Goal: Task Accomplishment & Management: Complete application form

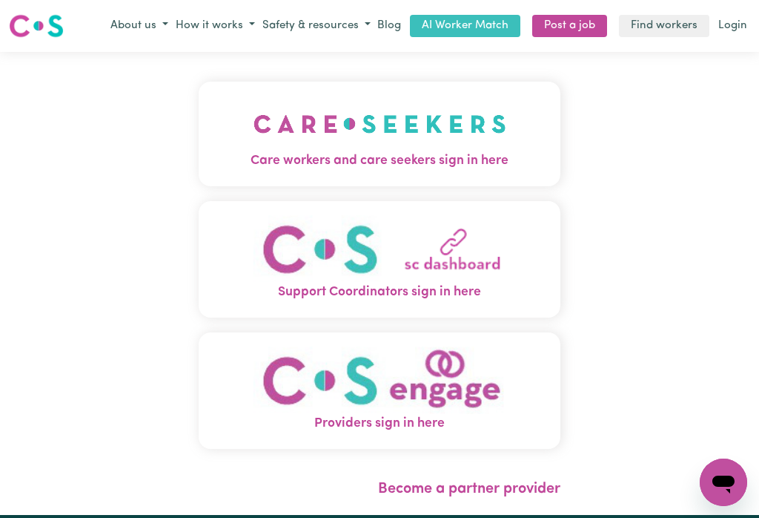
click at [430, 124] on img "Care workers and care seekers sign in here" at bounding box center [380, 123] width 253 height 55
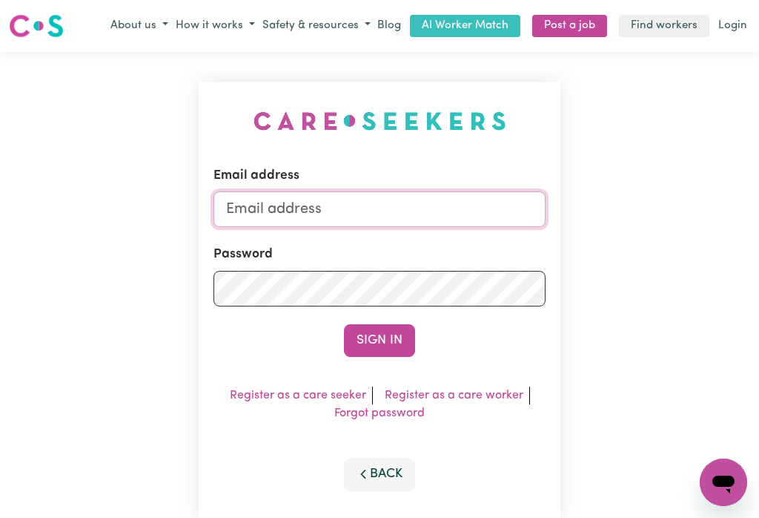
click at [308, 202] on input "Email address" at bounding box center [380, 209] width 332 height 36
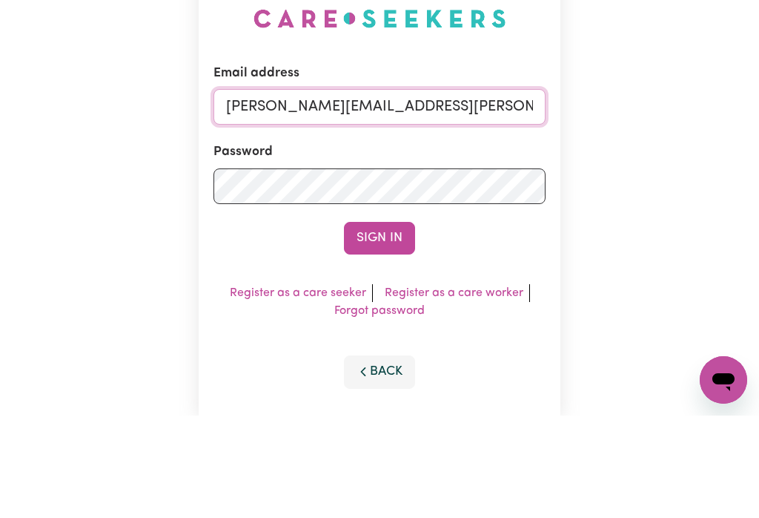
type input "[PERSON_NAME][EMAIL_ADDRESS][PERSON_NAME][DOMAIN_NAME]"
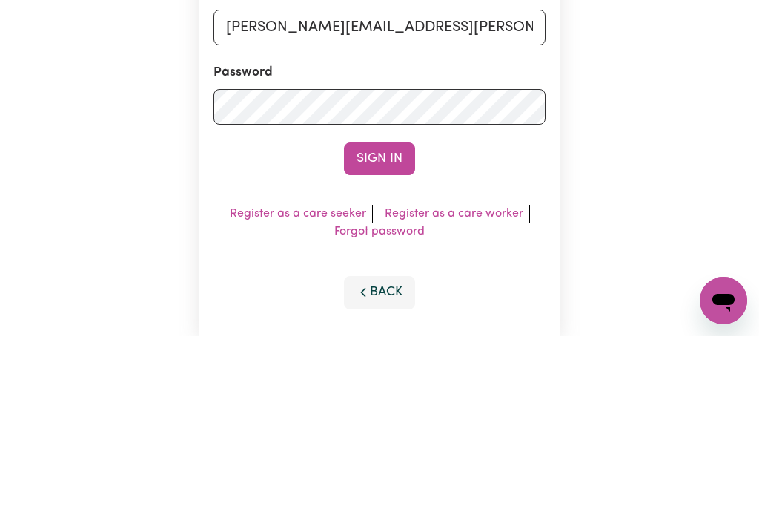
click at [374, 324] on button "Sign In" at bounding box center [379, 340] width 71 height 33
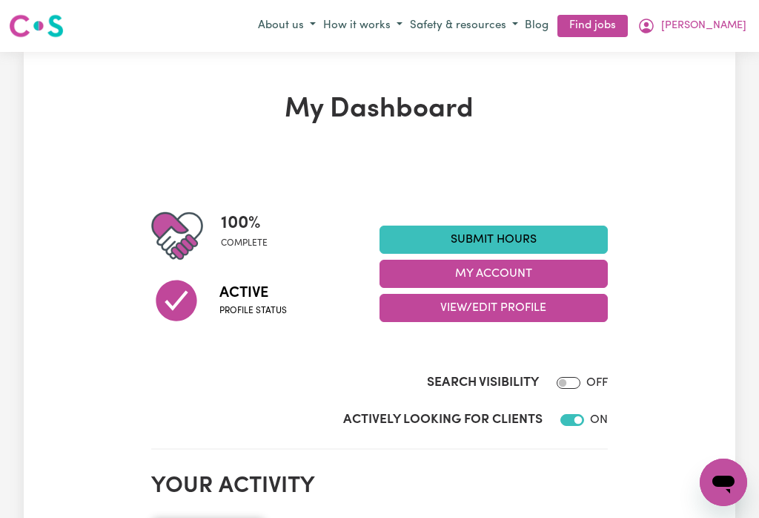
click at [488, 268] on button "My Account" at bounding box center [494, 274] width 228 height 28
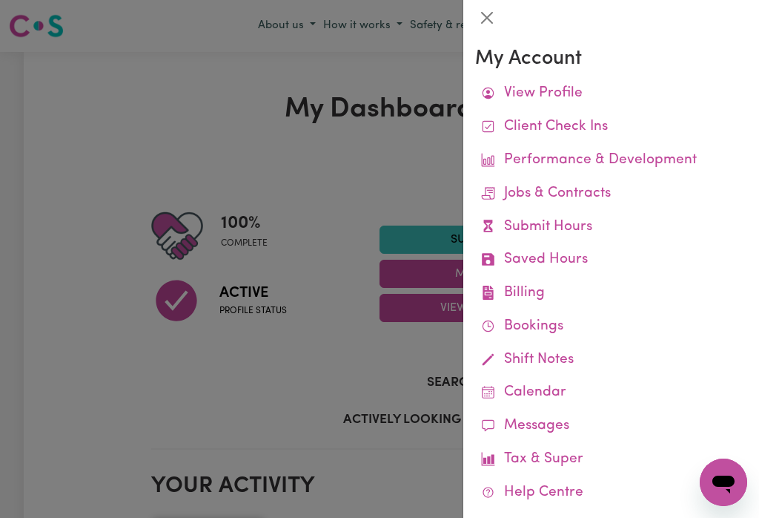
click at [0, 0] on link "Remittances" at bounding box center [0, 0] width 0 height 0
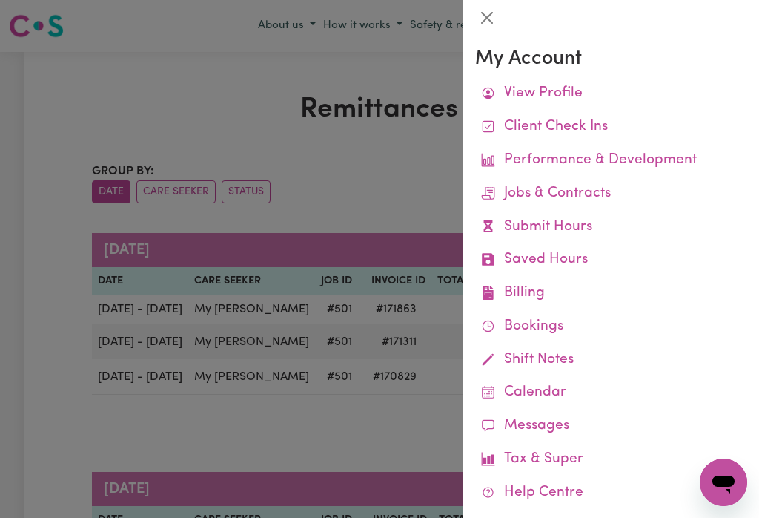
click at [488, 6] on button "Close" at bounding box center [487, 18] width 24 height 24
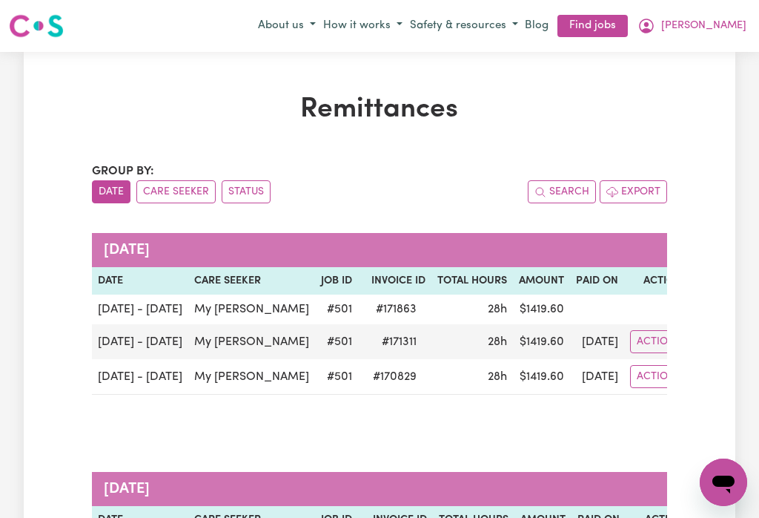
click at [732, 15] on button "[PERSON_NAME]" at bounding box center [692, 25] width 116 height 25
click at [691, 74] on link "My Dashboard" at bounding box center [691, 83] width 117 height 28
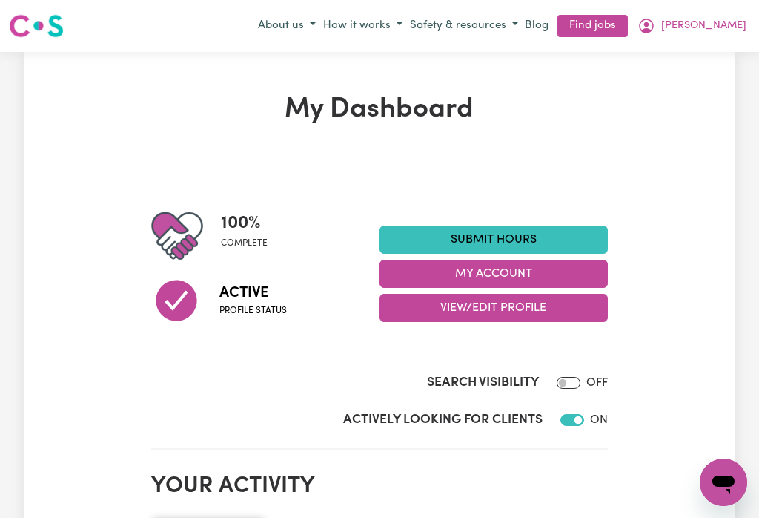
click at [473, 428] on label "Actively Looking for Clients" at bounding box center [442, 419] width 199 height 19
click at [561, 426] on input "Actively Looking for Clients" at bounding box center [573, 420] width 24 height 12
checkbox input "false"
click at [484, 267] on button "My Account" at bounding box center [494, 274] width 228 height 28
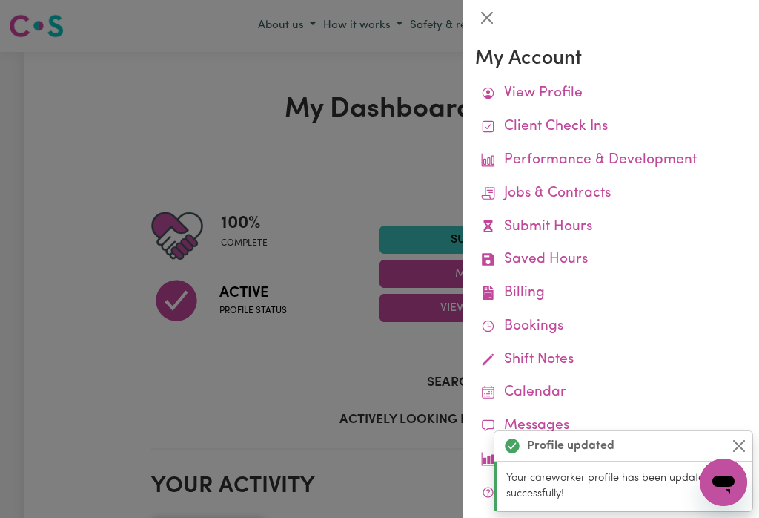
click at [0, 0] on link "Job Reports" at bounding box center [0, 0] width 0 height 0
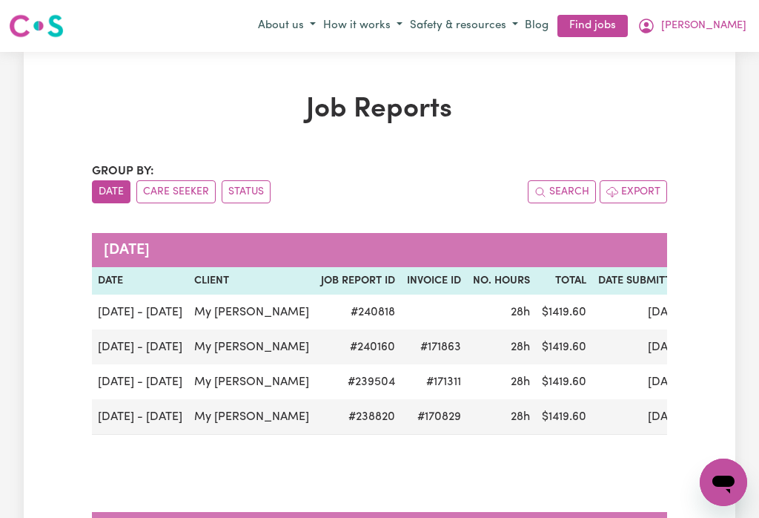
click at [737, 19] on span "[PERSON_NAME]" at bounding box center [703, 26] width 85 height 16
click at [696, 78] on link "My Dashboard" at bounding box center [691, 83] width 117 height 28
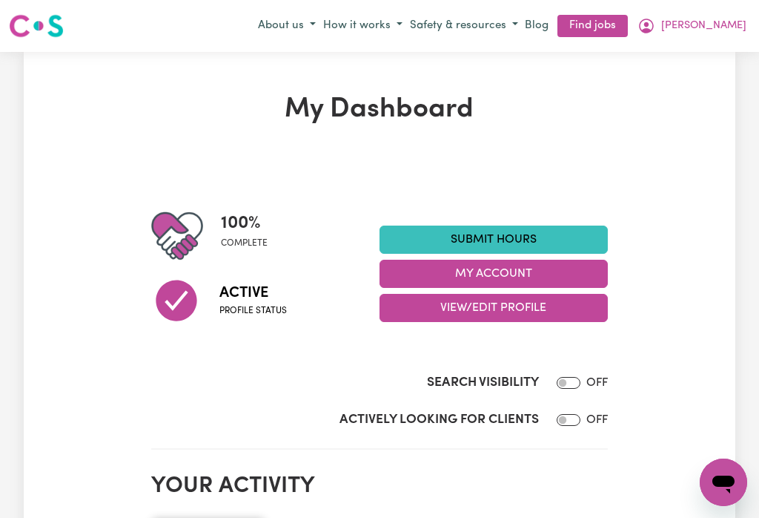
click at [510, 229] on link "Submit Hours" at bounding box center [494, 239] width 228 height 28
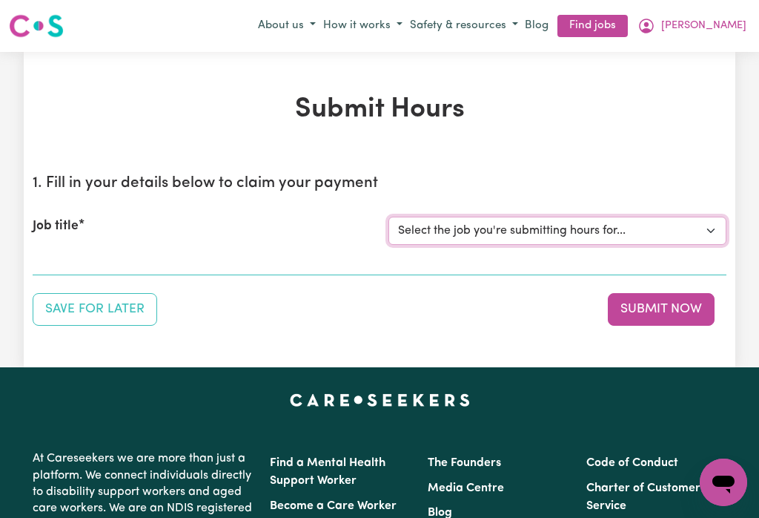
click at [540, 226] on select "Select the job you're submitting hours for... [My [PERSON_NAME]] [DEMOGRAPHIC_D…" at bounding box center [558, 231] width 338 height 28
select select "501"
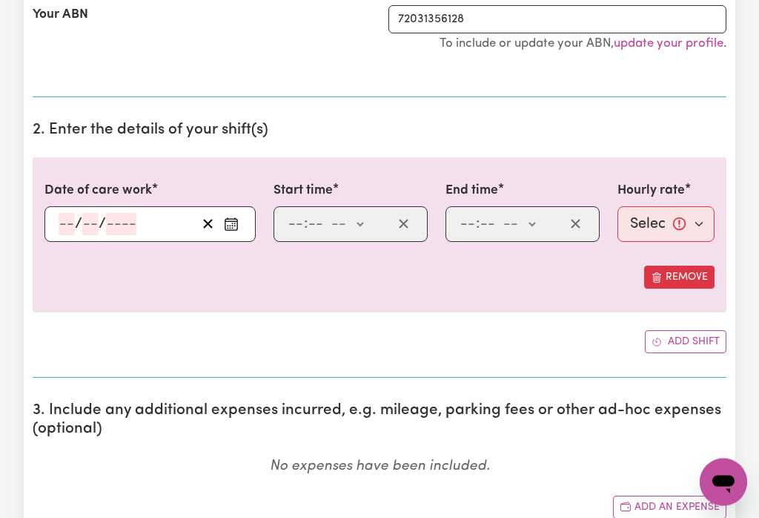
click at [234, 223] on icon "Enter the date of care work" at bounding box center [231, 224] width 15 height 15
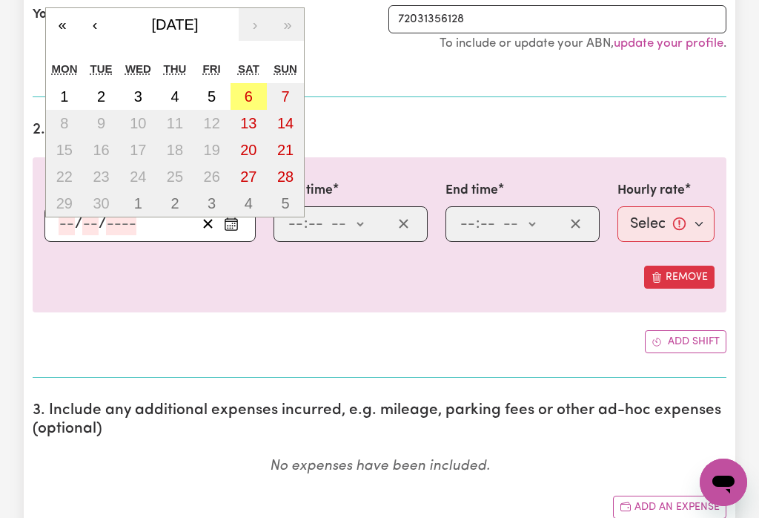
click at [64, 25] on button "«" at bounding box center [62, 24] width 33 height 33
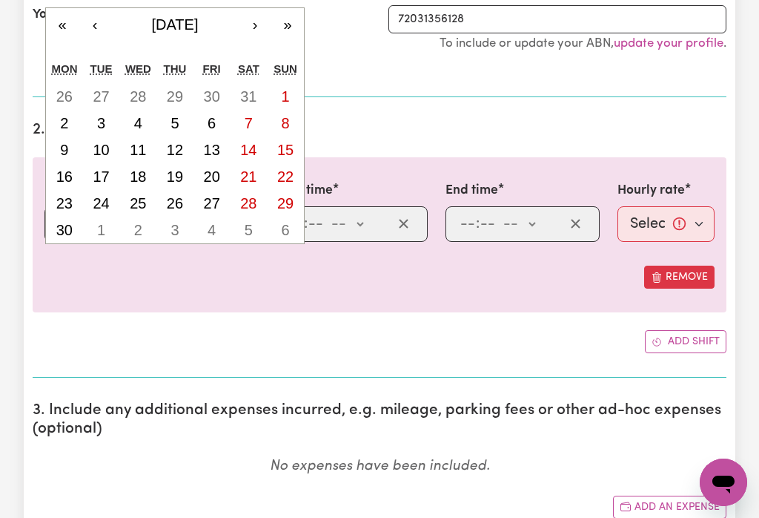
click at [102, 28] on button "‹" at bounding box center [95, 24] width 33 height 33
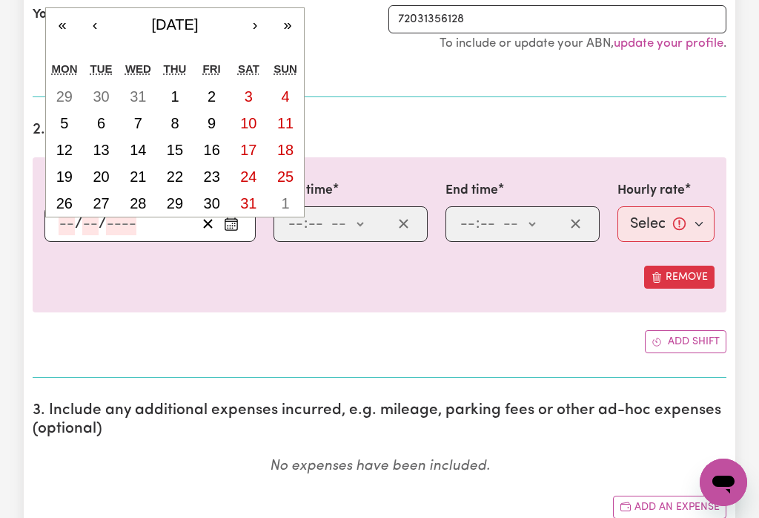
click at [359, 113] on section "2. Enter the details of your shift(s) Date of care work / / « ‹ [DATE] › » Mon …" at bounding box center [380, 243] width 694 height 268
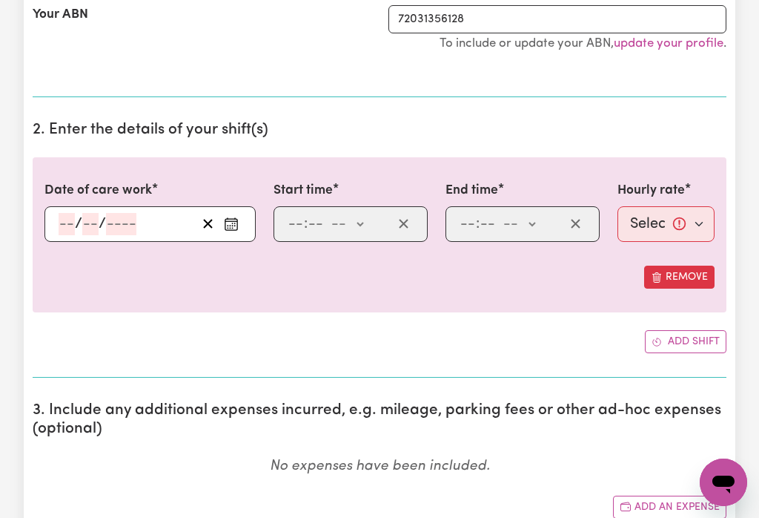
click at [237, 222] on rect "Enter the date of care work" at bounding box center [231, 224] width 12 height 11
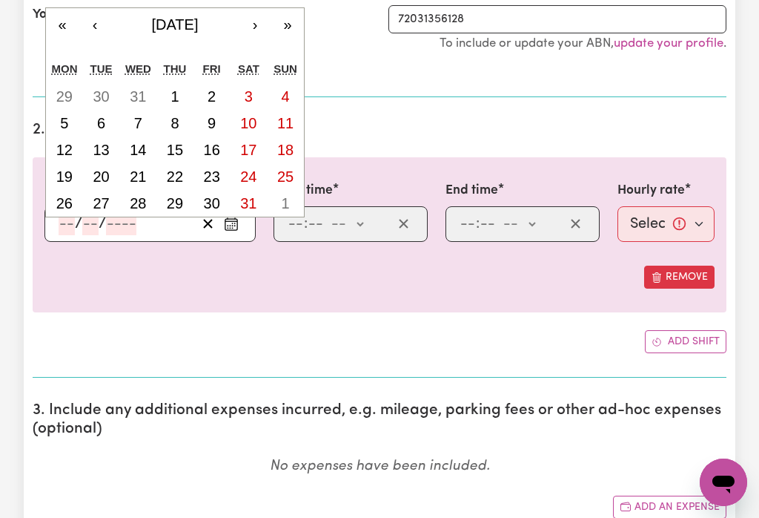
click at [235, 227] on icon "Enter the date of care work" at bounding box center [231, 224] width 15 height 15
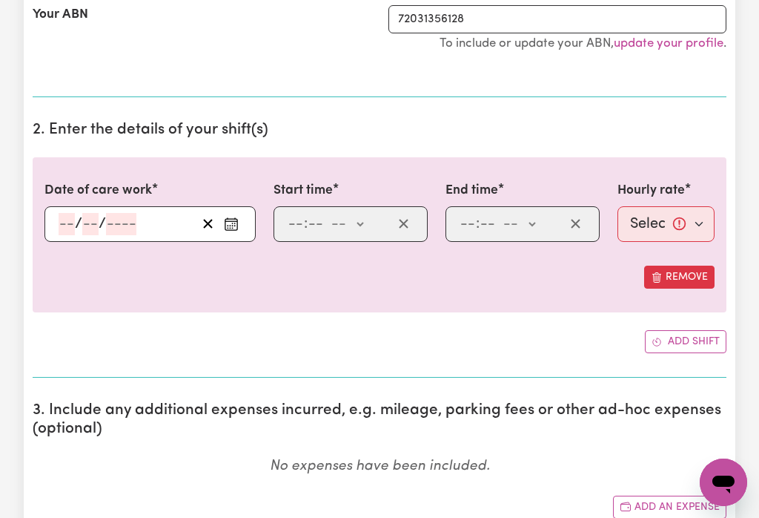
click at [82, 217] on input "number" at bounding box center [90, 224] width 16 height 22
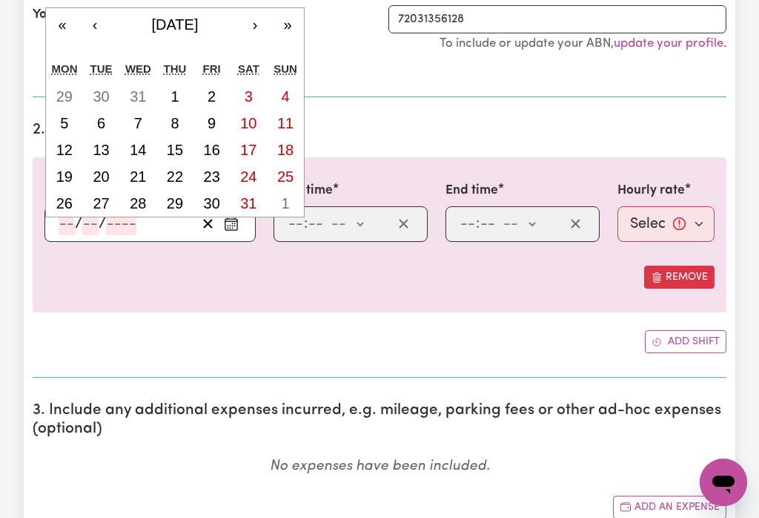
scroll to position [333, 0]
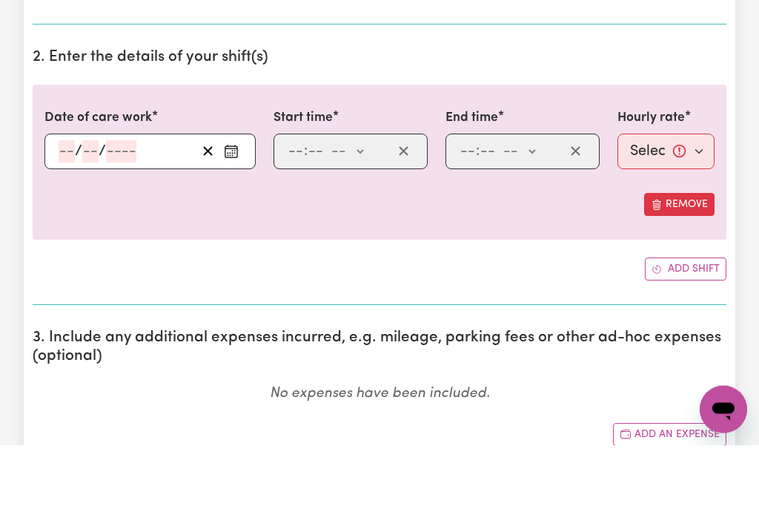
click at [67, 207] on div "/ / « ‹ [DATE] › » Mon Tue Wed Thu Fri Sat Sun 29 30 31 1 2 3 4 5 6 7 8 9 10 11…" at bounding box center [149, 225] width 211 height 36
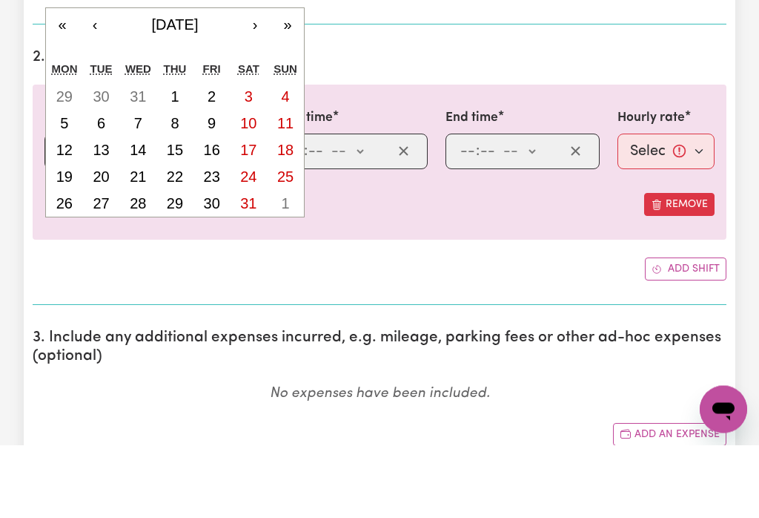
click at [64, 82] on button "«" at bounding box center [62, 98] width 33 height 33
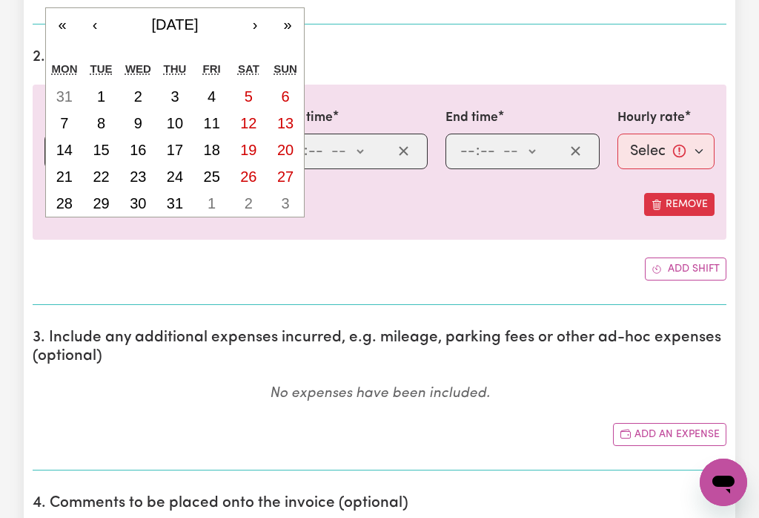
click at [102, 25] on button "‹" at bounding box center [95, 24] width 33 height 33
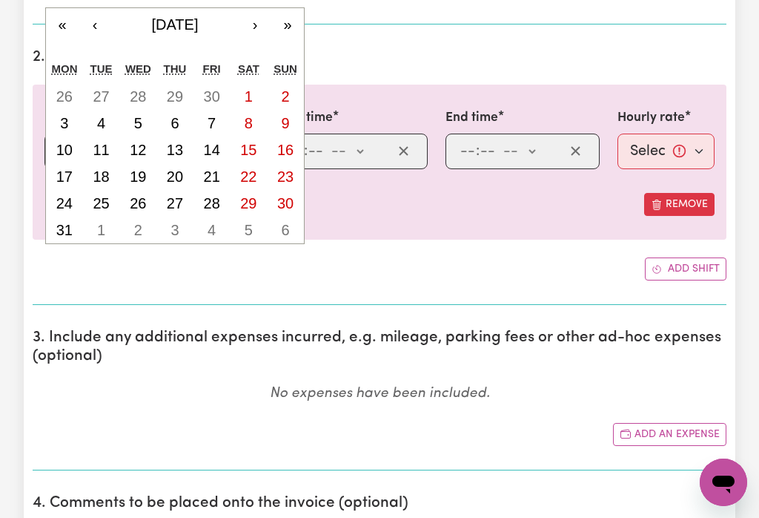
click at [100, 27] on button "‹" at bounding box center [95, 24] width 33 height 33
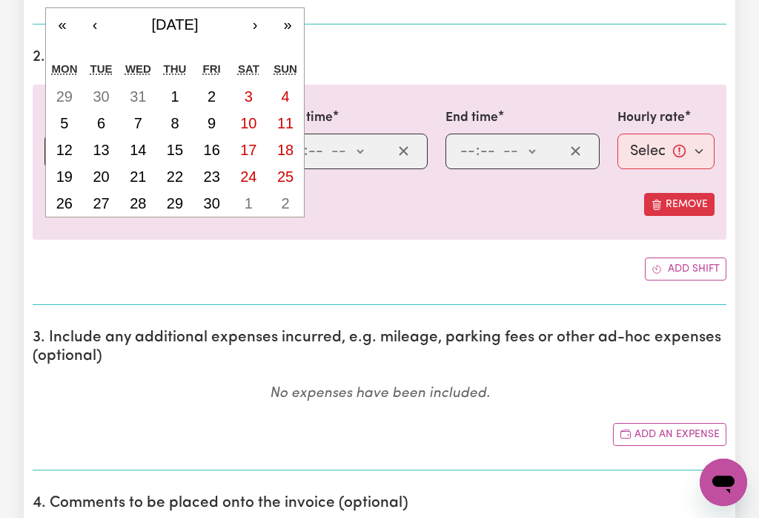
click at [111, 22] on button "‹" at bounding box center [95, 24] width 33 height 33
click at [674, 194] on button "Remove" at bounding box center [679, 204] width 70 height 23
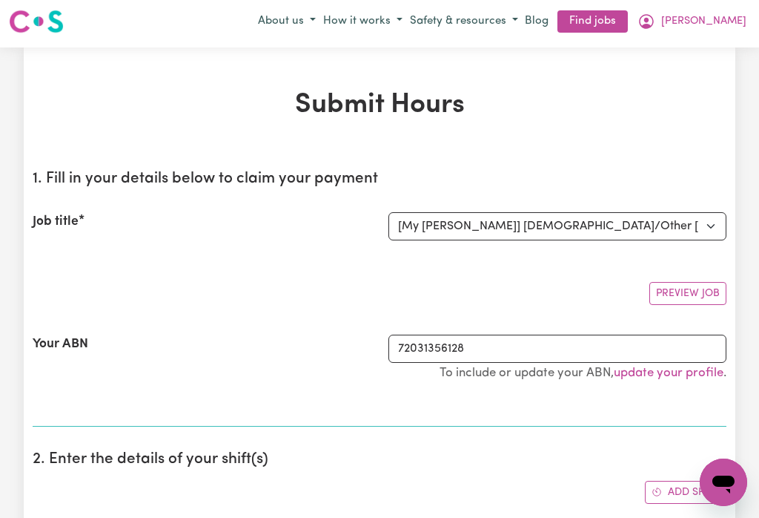
scroll to position [0, 0]
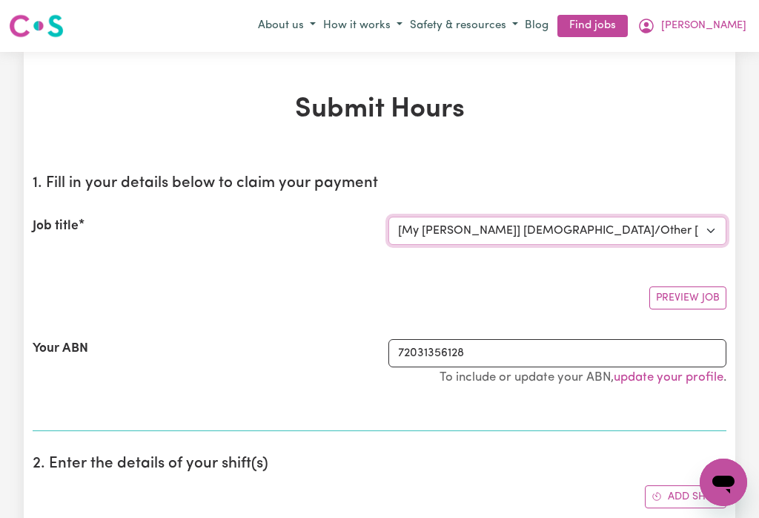
click at [533, 224] on select "Select the job you're submitting hours for... [My [PERSON_NAME]] [DEMOGRAPHIC_D…" at bounding box center [558, 231] width 338 height 28
click at [729, 18] on button "[PERSON_NAME]" at bounding box center [692, 25] width 116 height 25
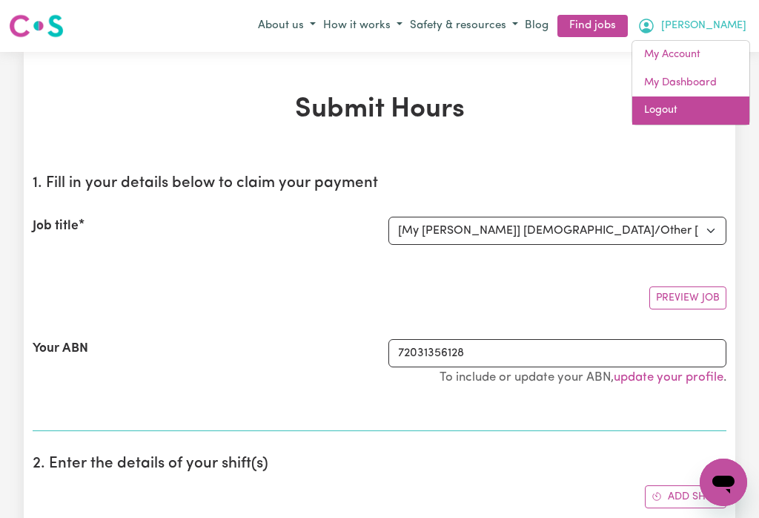
click at [661, 107] on link "Logout" at bounding box center [691, 110] width 117 height 28
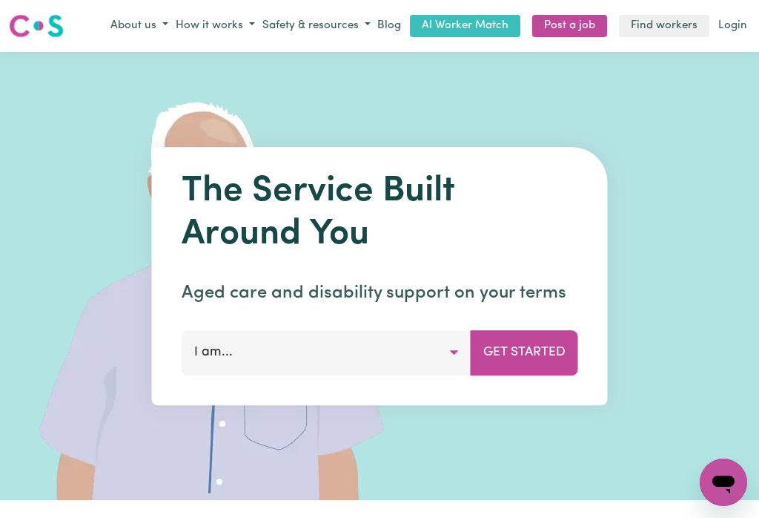
click at [738, 22] on link "Login" at bounding box center [733, 26] width 35 height 23
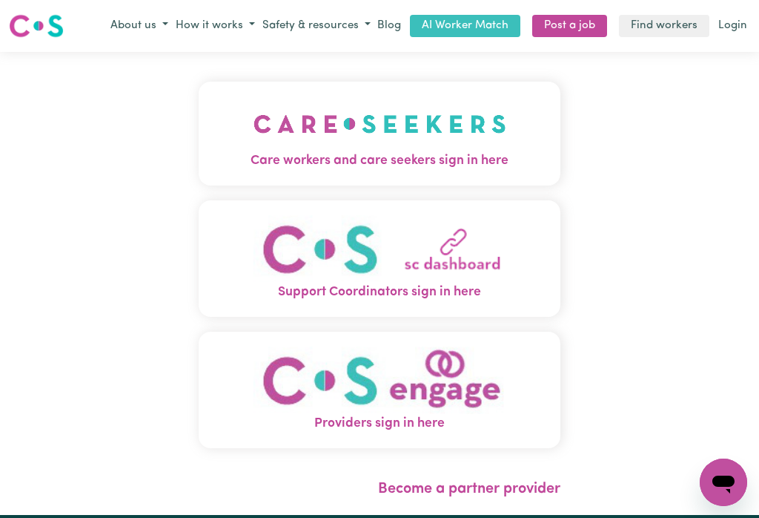
click at [378, 119] on img "Care workers and care seekers sign in here" at bounding box center [380, 123] width 253 height 55
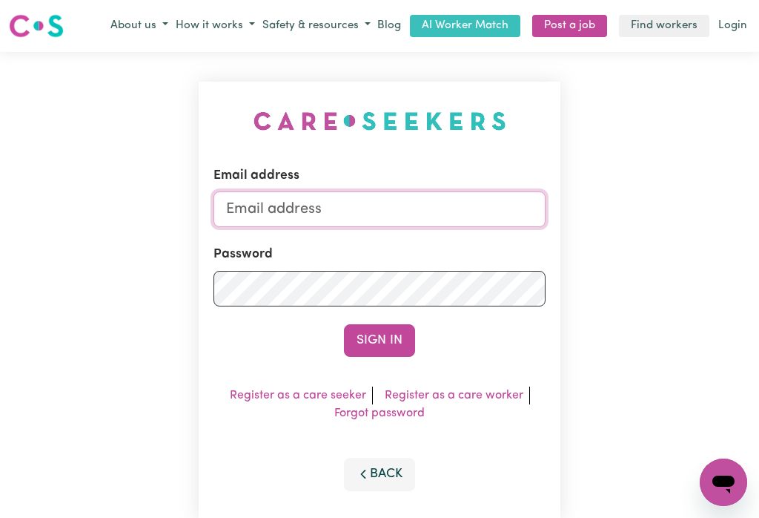
click at [340, 202] on input "Email address" at bounding box center [380, 209] width 332 height 36
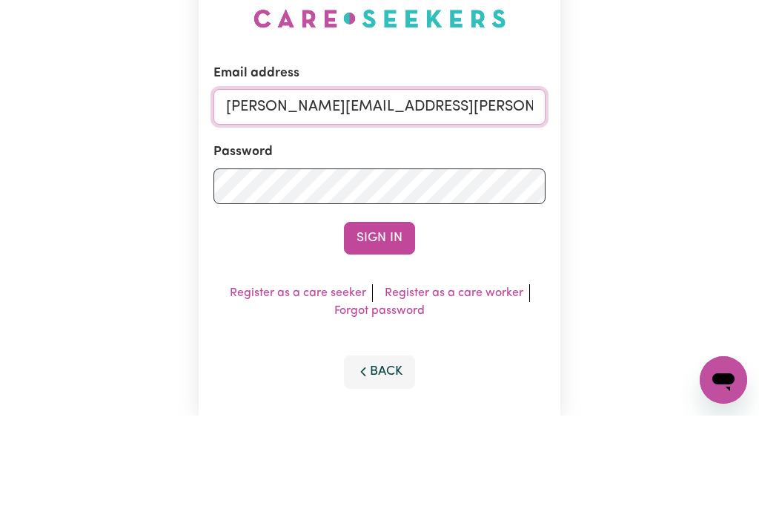
type input "[PERSON_NAME][EMAIL_ADDRESS][PERSON_NAME][DOMAIN_NAME]"
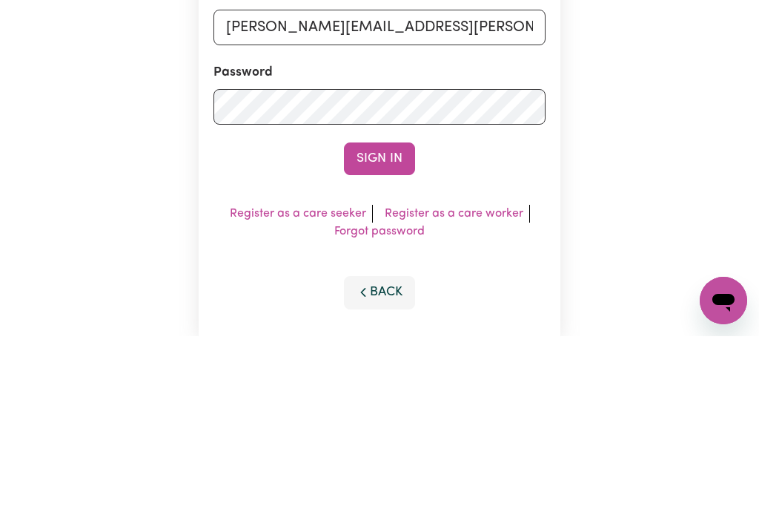
click at [387, 324] on button "Sign In" at bounding box center [379, 340] width 71 height 33
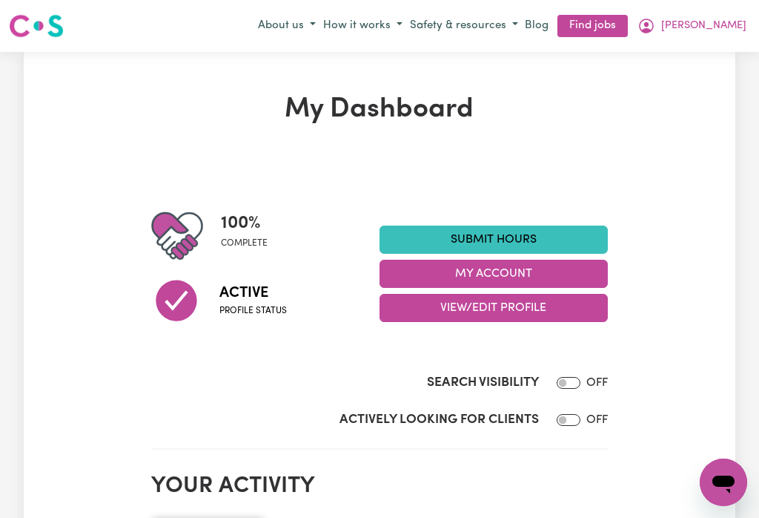
click at [500, 233] on link "Submit Hours" at bounding box center [494, 239] width 228 height 28
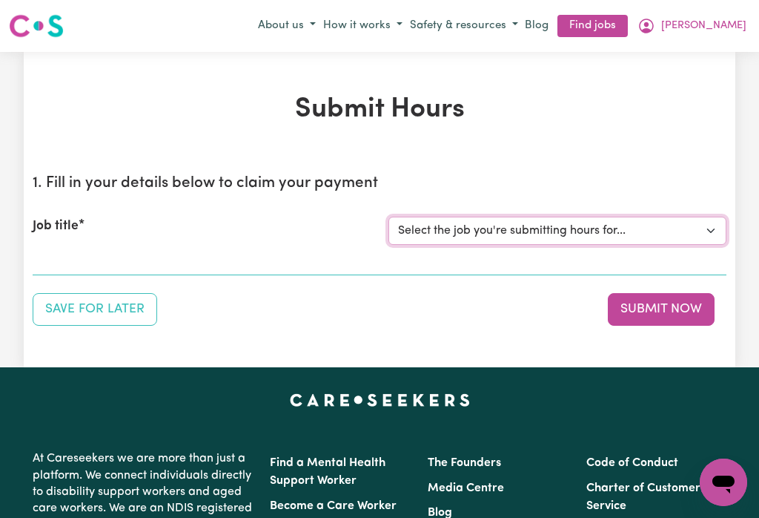
click at [512, 219] on select "Select the job you're submitting hours for... [My [PERSON_NAME]] [DEMOGRAPHIC_D…" at bounding box center [558, 231] width 338 height 28
select select "501"
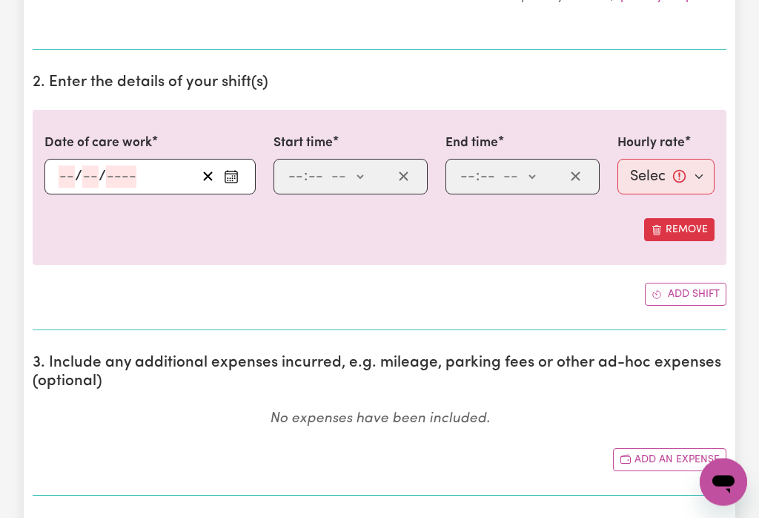
scroll to position [382, 0]
click at [233, 176] on circle "Enter the date of care work" at bounding box center [232, 176] width 1 height 1
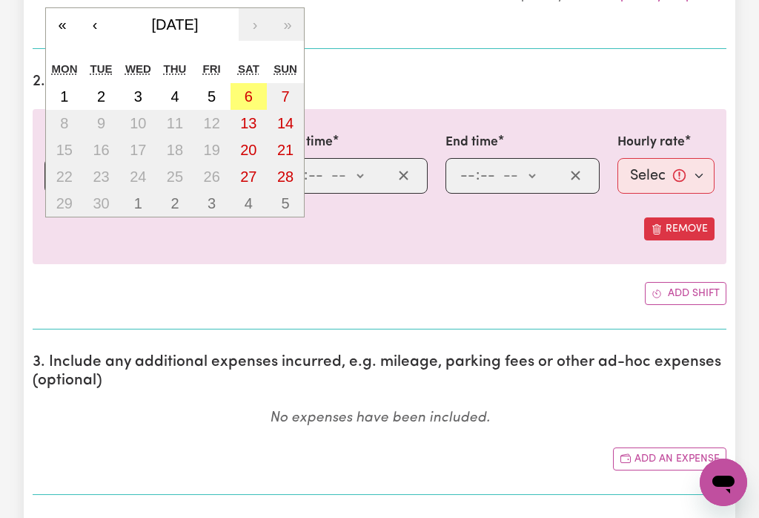
click at [104, 21] on button "‹" at bounding box center [95, 24] width 33 height 33
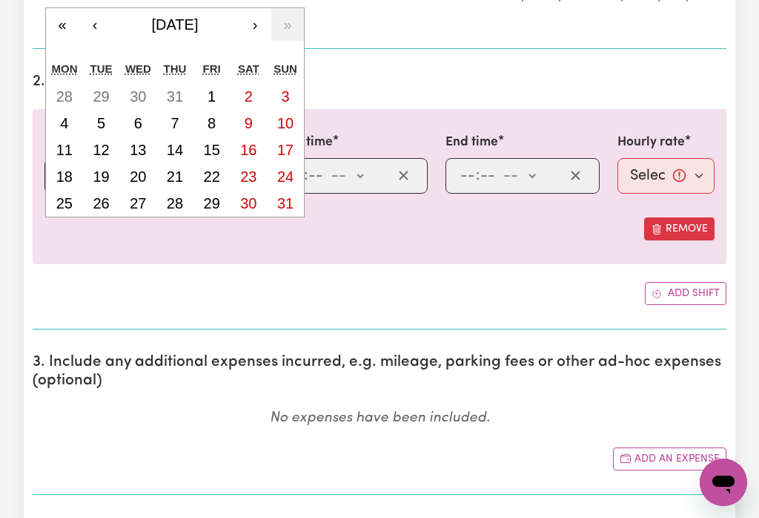
click at [282, 203] on abbr "31" at bounding box center [285, 203] width 16 height 16
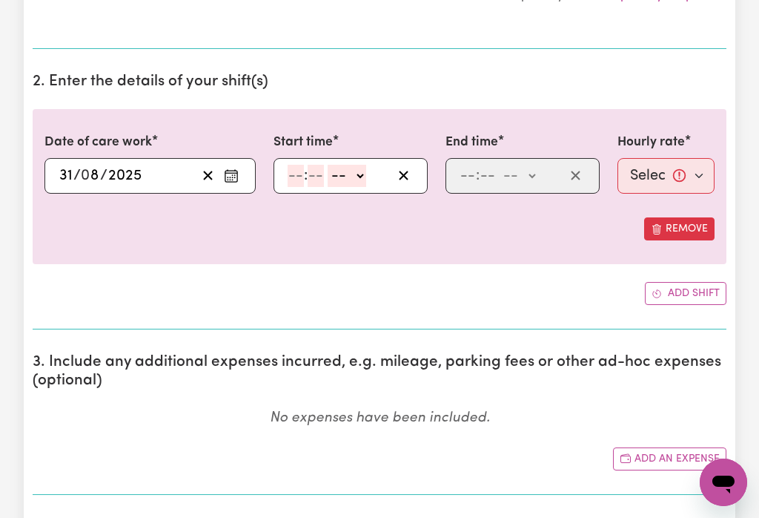
type input "[DATE]"
type input "31"
type input "8"
type input "2025"
click at [291, 169] on input "number" at bounding box center [296, 176] width 16 height 22
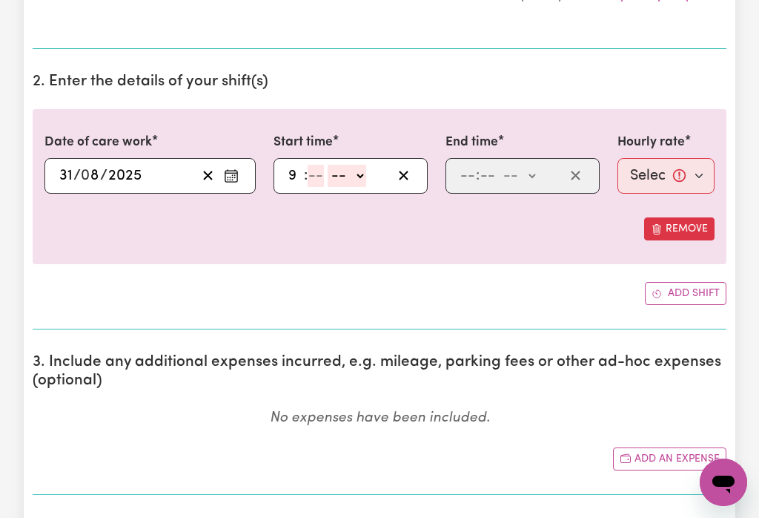
type input "9"
type input "0"
click at [353, 169] on select "-- am pm" at bounding box center [345, 176] width 39 height 22
select select "am"
type input "09:00"
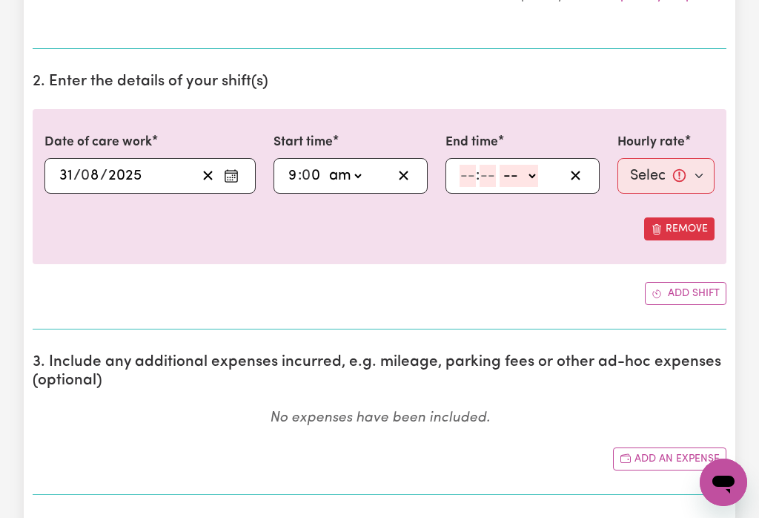
click at [466, 166] on input "number" at bounding box center [468, 176] width 16 height 22
type input "5"
type input "0"
click at [527, 165] on select "-- am pm" at bounding box center [517, 176] width 39 height 22
select select "pm"
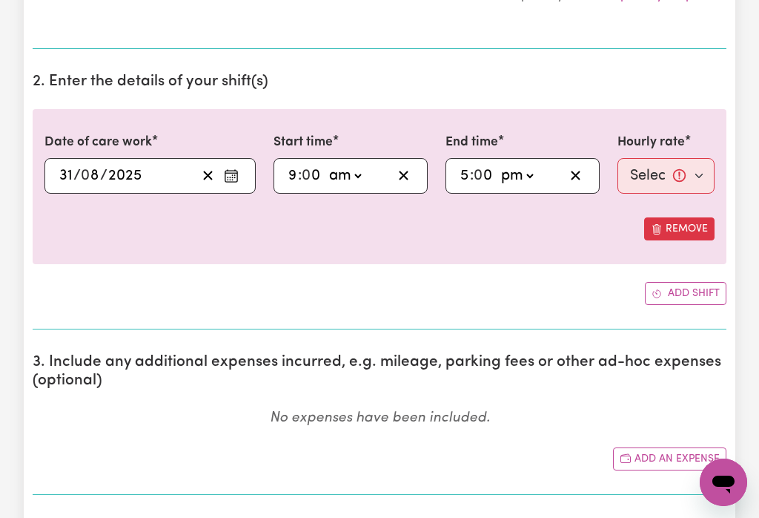
type input "17:00"
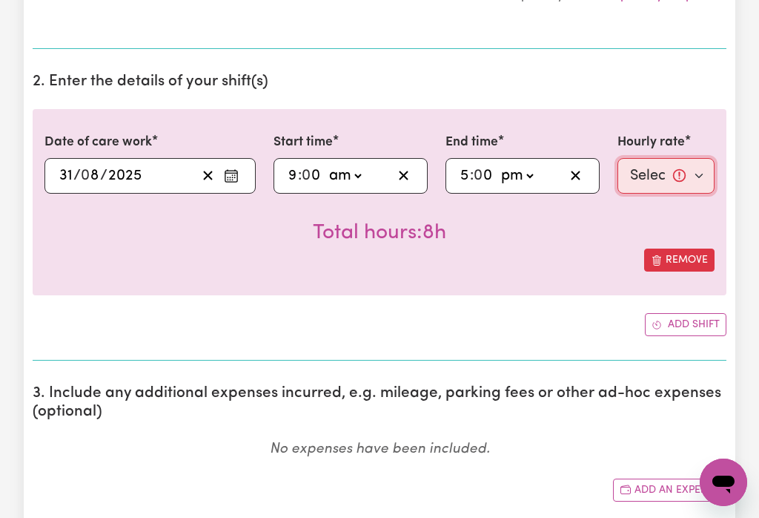
click at [648, 167] on select "Select rate... $50.00 (Weekday) $70.00 ([DATE])" at bounding box center [666, 176] width 97 height 36
select select "70-[DATE]"
click at [693, 321] on button "Add shift" at bounding box center [686, 324] width 82 height 23
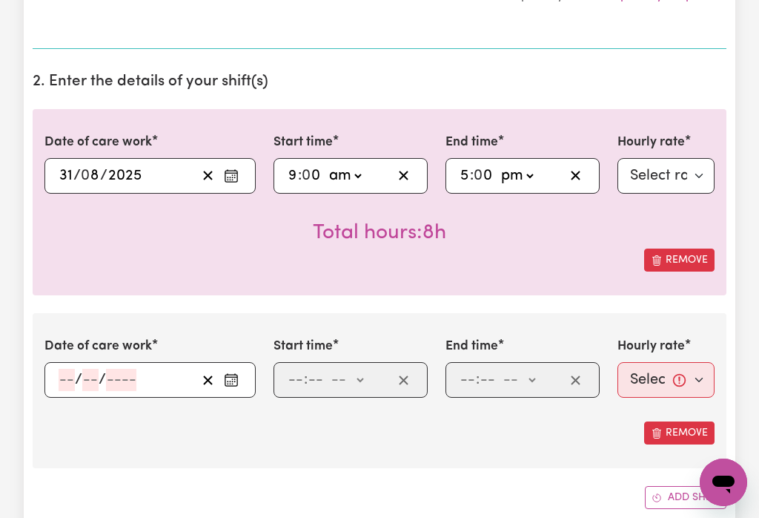
click at [228, 380] on icon "Enter the date of care work" at bounding box center [231, 379] width 15 height 15
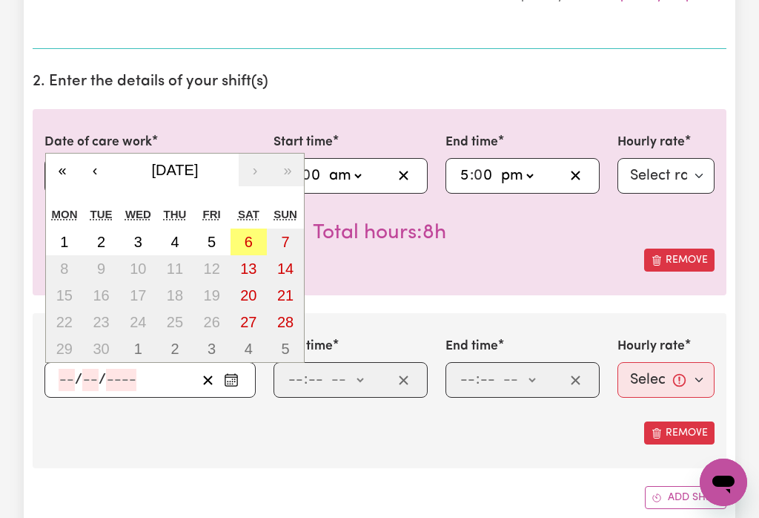
click at [66, 240] on abbr "1" at bounding box center [64, 242] width 8 height 16
type input "[DATE]"
type input "1"
type input "9"
type input "2025"
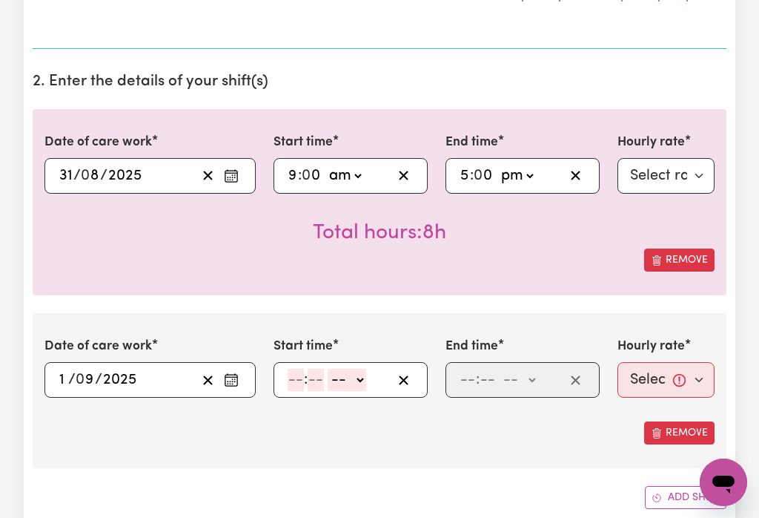
click at [297, 370] on input "number" at bounding box center [296, 380] width 16 height 22
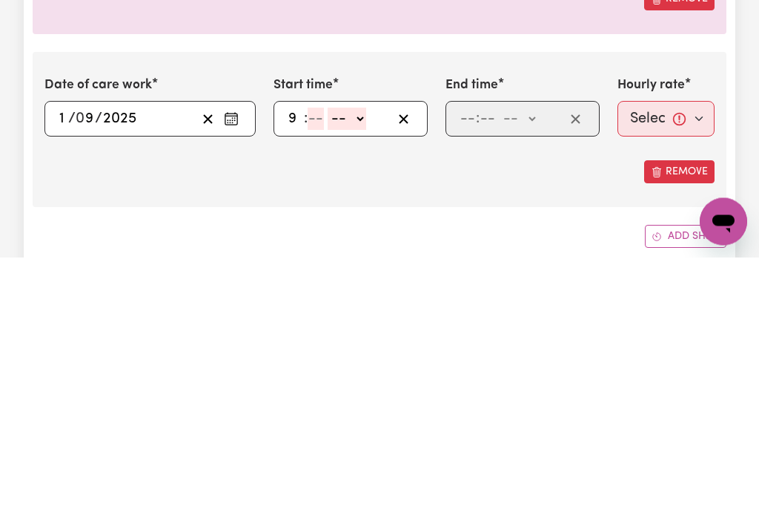
type input "9"
type input "0"
click at [364, 369] on select "-- am pm" at bounding box center [345, 380] width 39 height 22
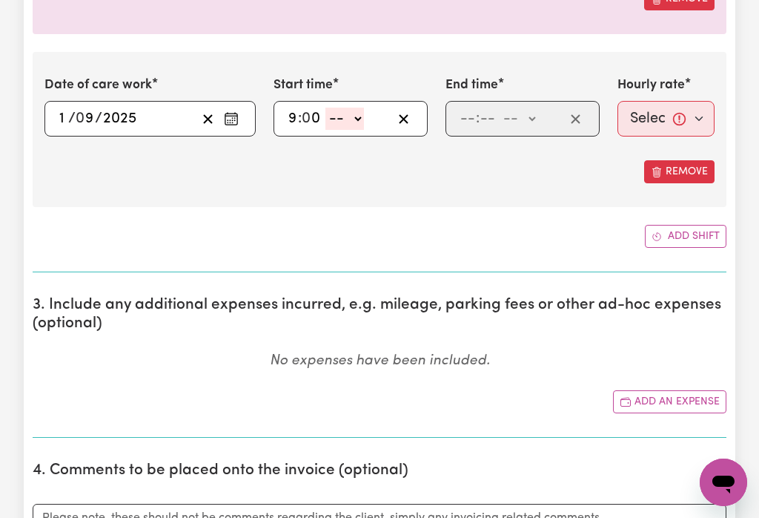
select select "am"
type input "09:00"
click at [475, 116] on input "number" at bounding box center [468, 119] width 16 height 22
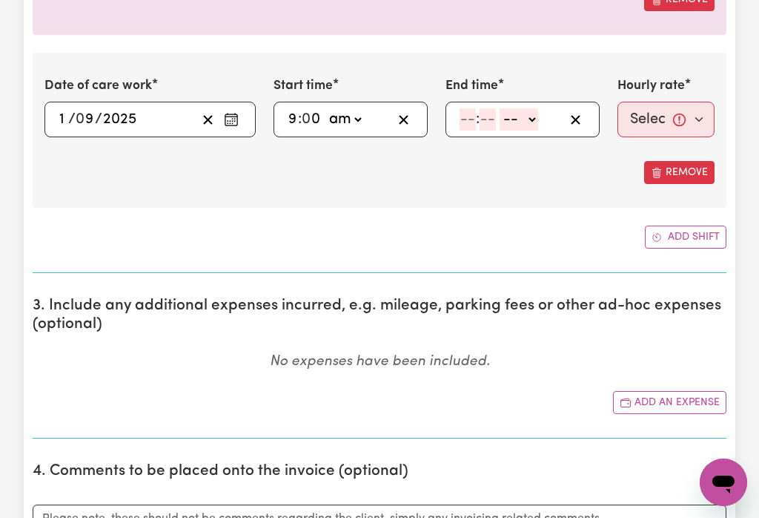
type input "5"
type input "0"
click at [531, 119] on select "-- am pm" at bounding box center [517, 119] width 39 height 22
select select "pm"
type input "17:00"
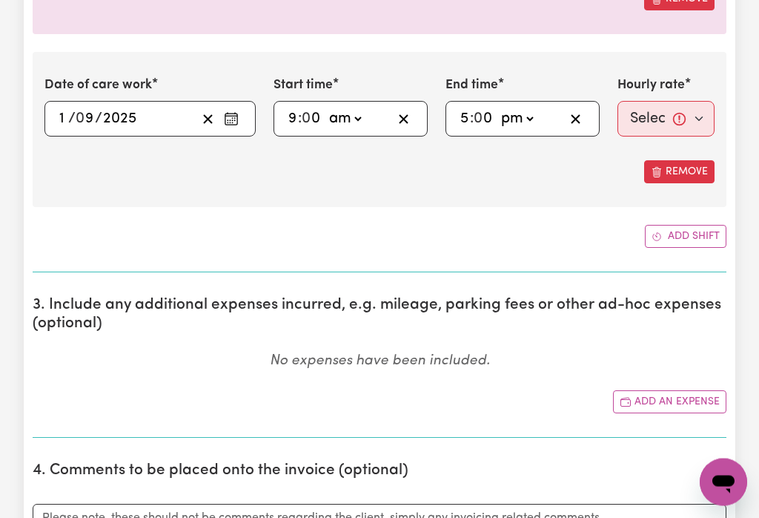
scroll to position [643, 0]
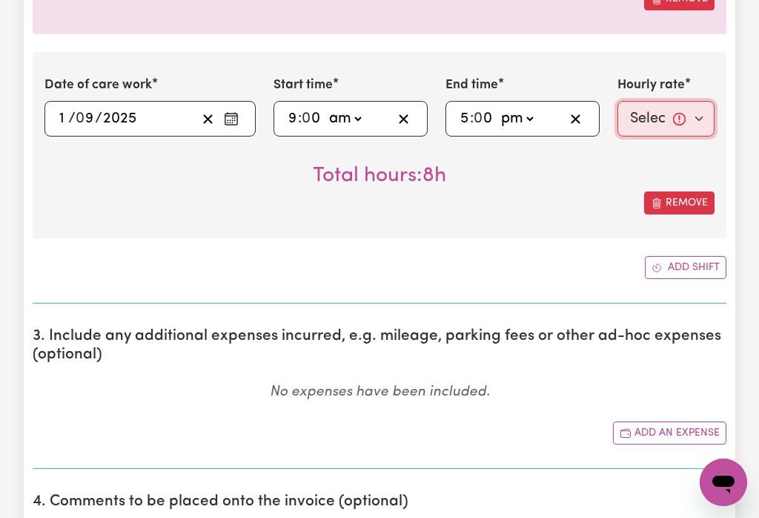
click at [650, 113] on select "Select rate... $50.00 (Weekday) $70.00 ([DATE])" at bounding box center [666, 119] width 97 height 36
select select "50-Weekday"
click at [687, 263] on button "Add shift" at bounding box center [686, 267] width 82 height 23
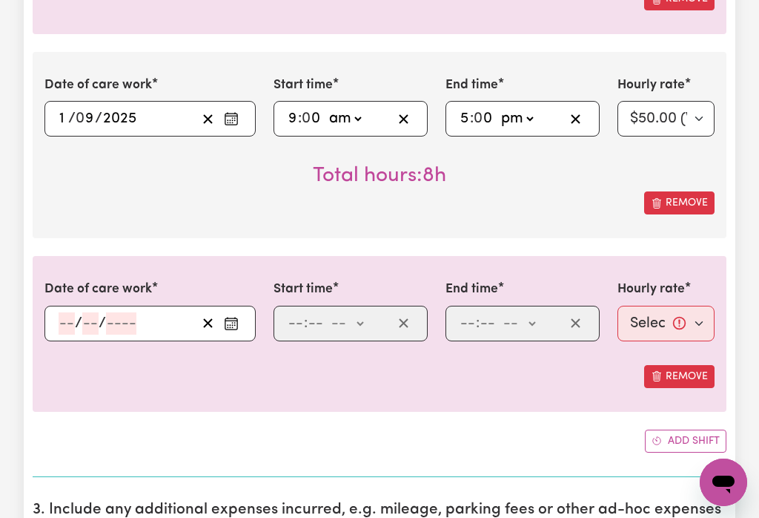
click at [233, 320] on icon "Enter the date of care work" at bounding box center [231, 323] width 15 height 15
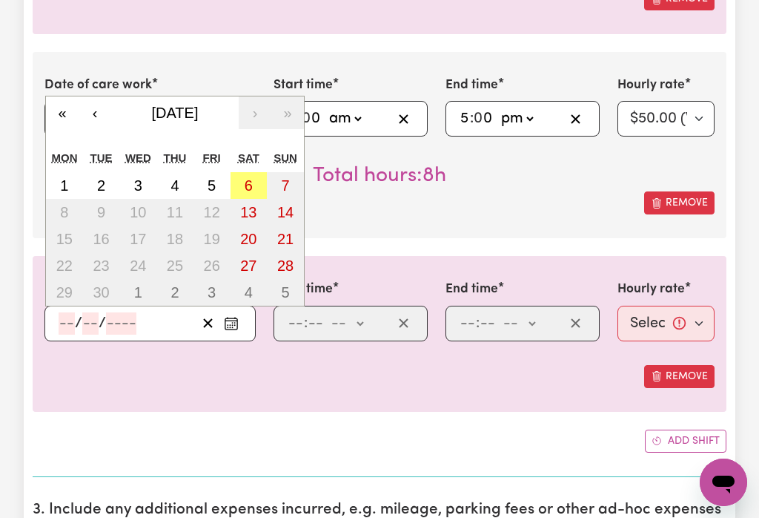
click at [99, 182] on abbr "2" at bounding box center [101, 185] width 8 height 16
type input "[DATE]"
type input "2"
type input "9"
type input "2025"
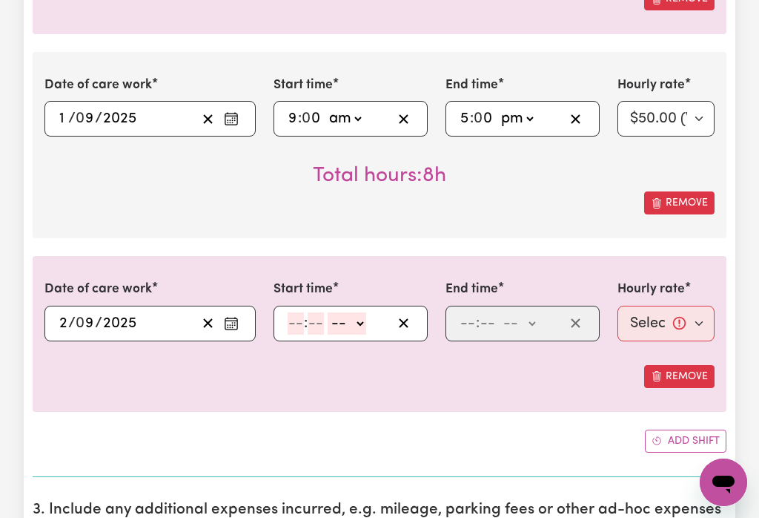
click at [296, 319] on input "number" at bounding box center [296, 323] width 16 height 22
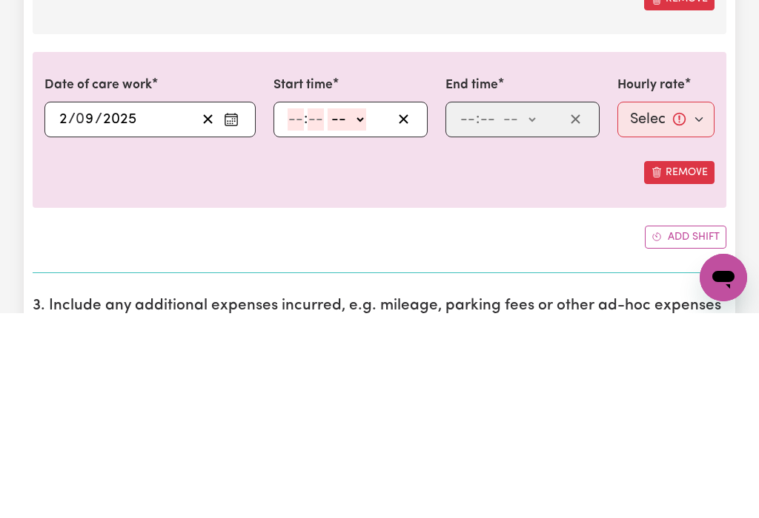
type input "9"
type input "0"
click at [360, 313] on select "-- am pm" at bounding box center [345, 324] width 39 height 22
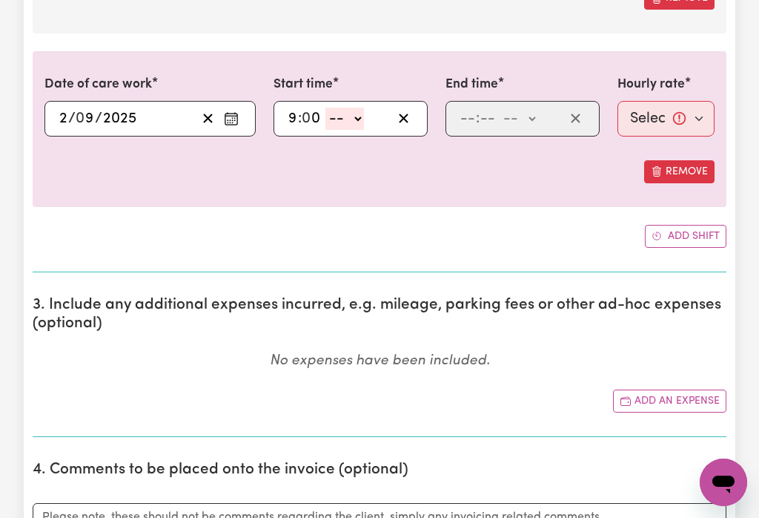
select select "am"
type input "09:00"
click at [465, 112] on input "number" at bounding box center [468, 119] width 16 height 22
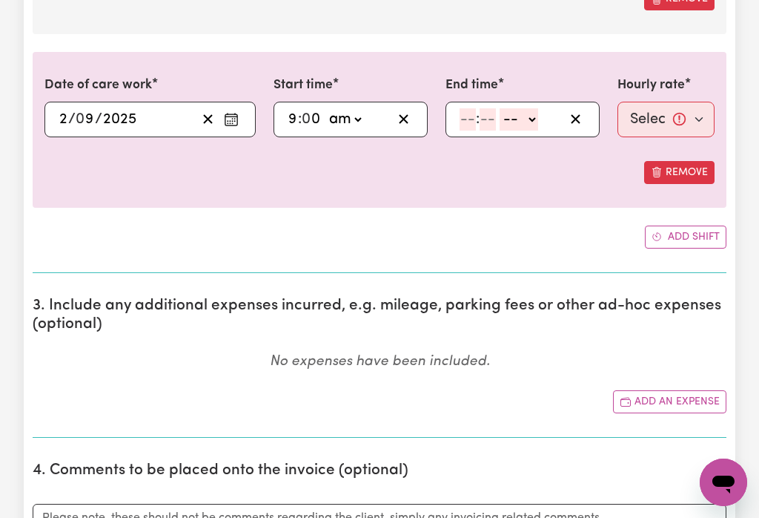
type input "2"
type input "0"
click at [525, 120] on select "-- am pm" at bounding box center [516, 119] width 39 height 22
select select "pm"
type input "14:00"
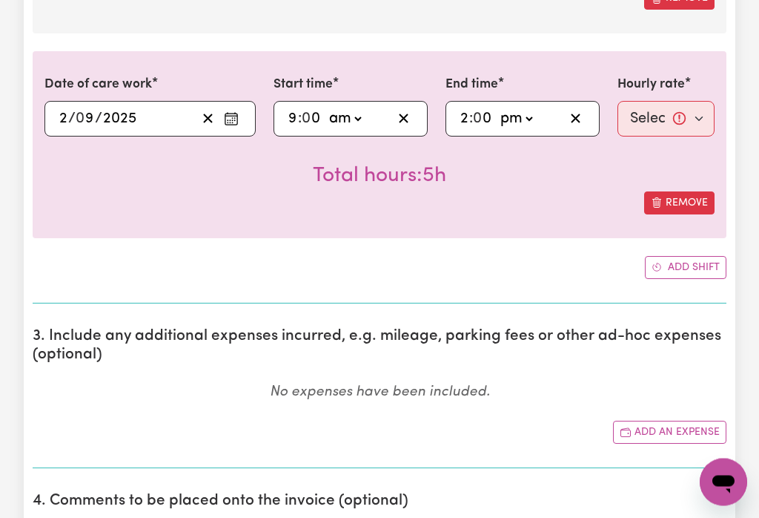
scroll to position [848, 0]
click at [656, 115] on select "Select rate... $50.00 (Weekday) $70.00 ([DATE])" at bounding box center [666, 119] width 97 height 36
select select "50-Weekday"
click at [685, 263] on button "Add shift" at bounding box center [686, 267] width 82 height 23
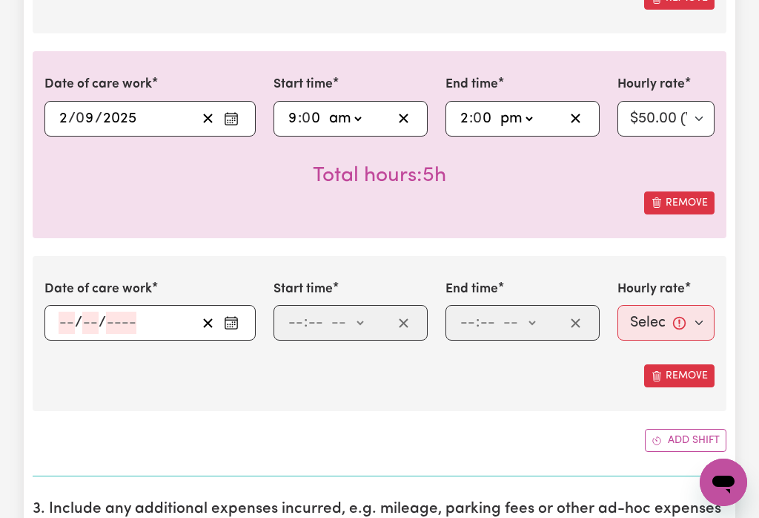
click at [228, 320] on icon "Enter the date of care work" at bounding box center [231, 320] width 12 height 0
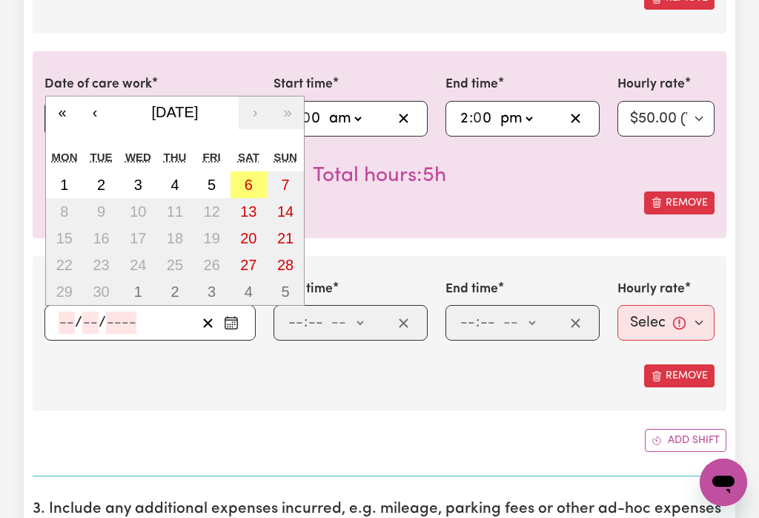
click at [178, 182] on abbr "4" at bounding box center [175, 184] width 8 height 16
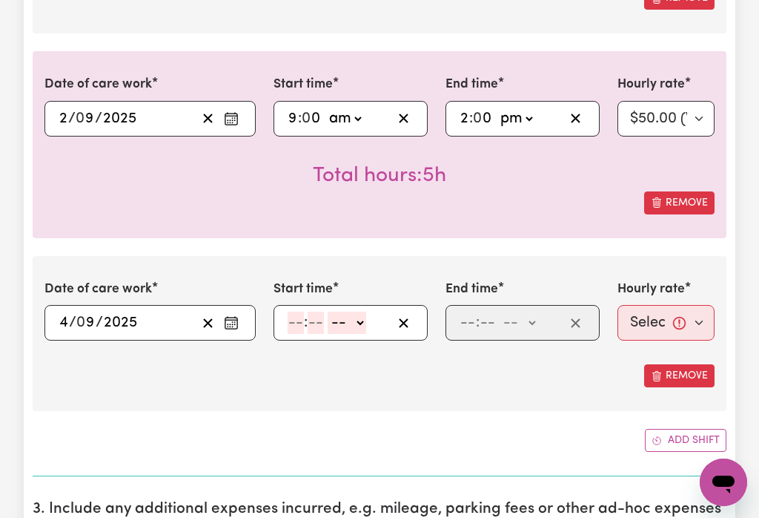
type input "[DATE]"
type input "4"
type input "9"
type input "2025"
click at [294, 316] on input "number" at bounding box center [296, 322] width 16 height 22
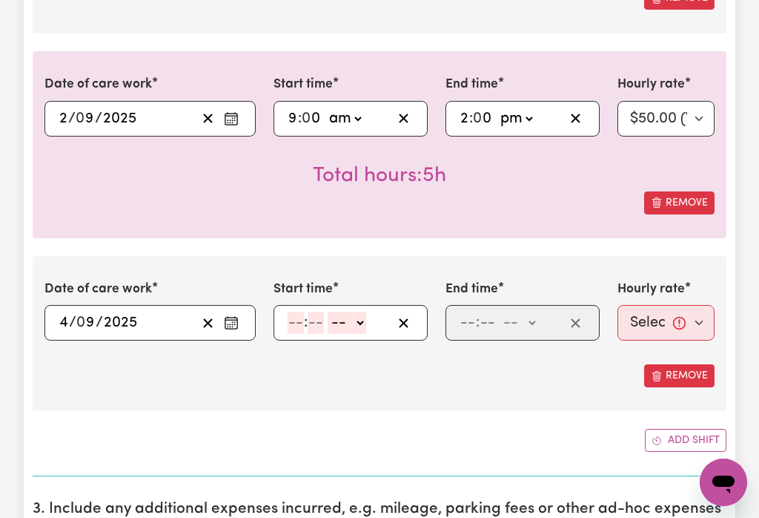
scroll to position [847, 0]
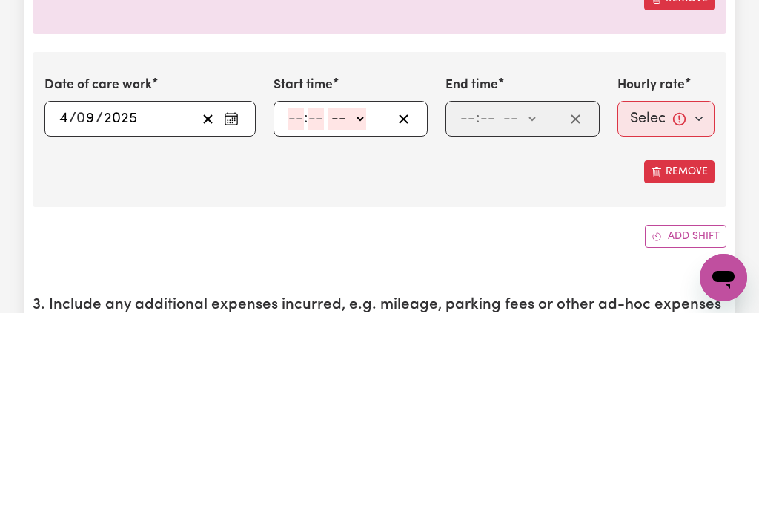
type input "9"
type input "0"
click at [355, 312] on select "-- am pm" at bounding box center [345, 323] width 39 height 22
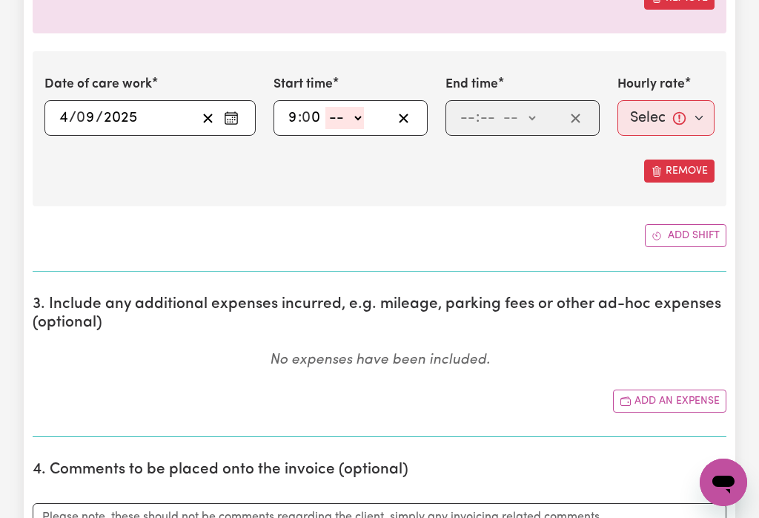
select select "am"
type input "09:00"
click at [474, 113] on input "number" at bounding box center [468, 118] width 16 height 22
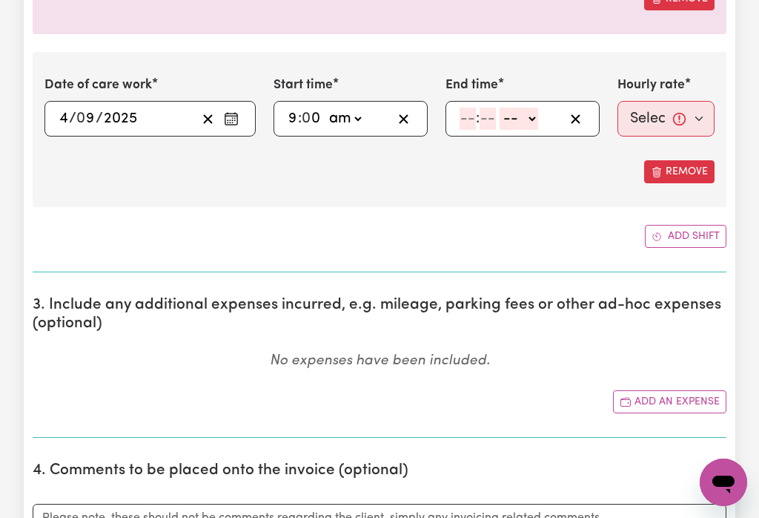
type input "2"
type input "0"
click at [531, 111] on select "-- am pm" at bounding box center [516, 119] width 39 height 22
select select "pm"
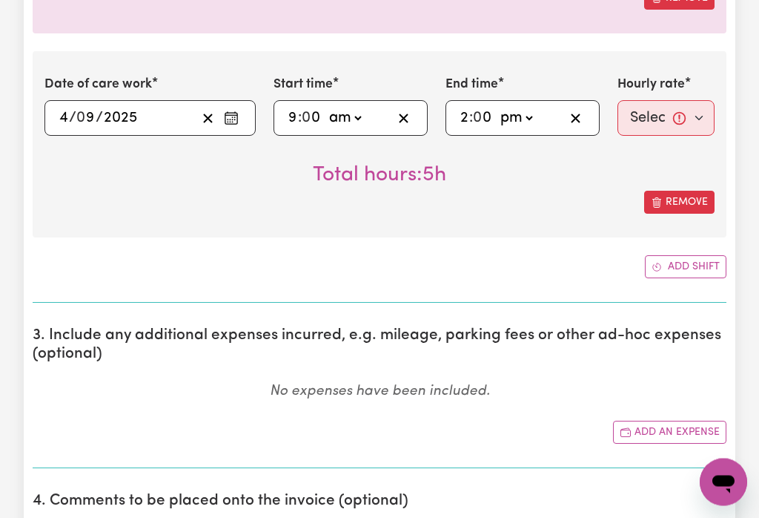
type input "14:00"
click at [650, 108] on select "Select rate... $50.00 (Weekday) $70.00 ([DATE])" at bounding box center [666, 118] width 97 height 36
select select "50-Weekday"
click at [682, 261] on button "Add shift" at bounding box center [686, 266] width 82 height 23
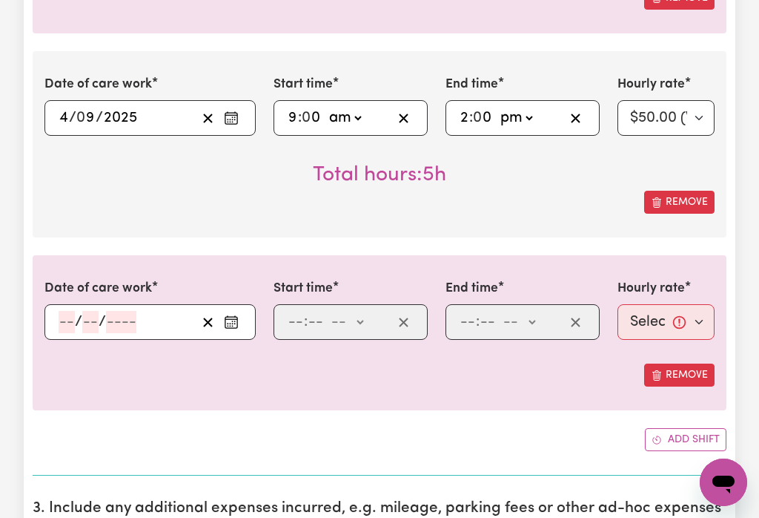
click at [237, 315] on button "Enter the date of care work" at bounding box center [231, 322] width 24 height 22
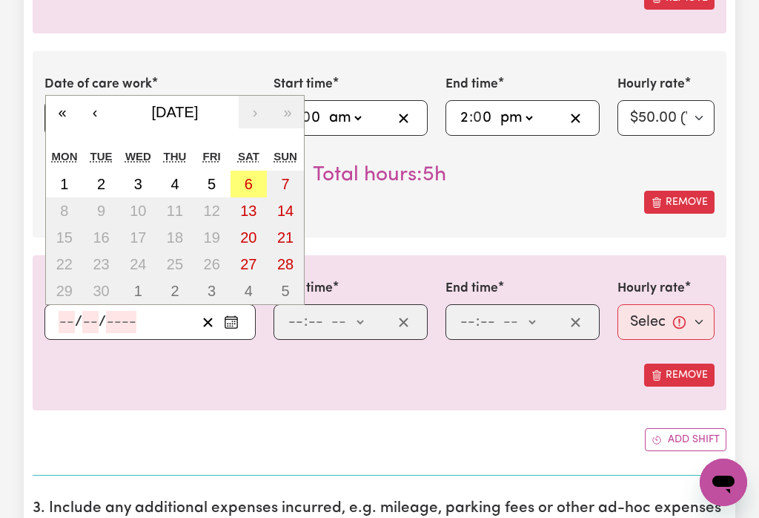
click at [211, 179] on abbr "5" at bounding box center [212, 184] width 8 height 16
type input "[DATE]"
type input "5"
type input "9"
type input "2025"
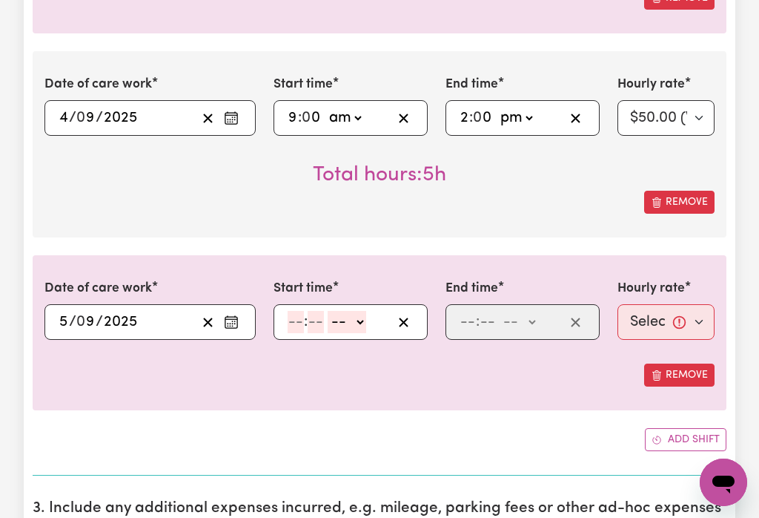
click at [299, 315] on input "number" at bounding box center [296, 322] width 16 height 22
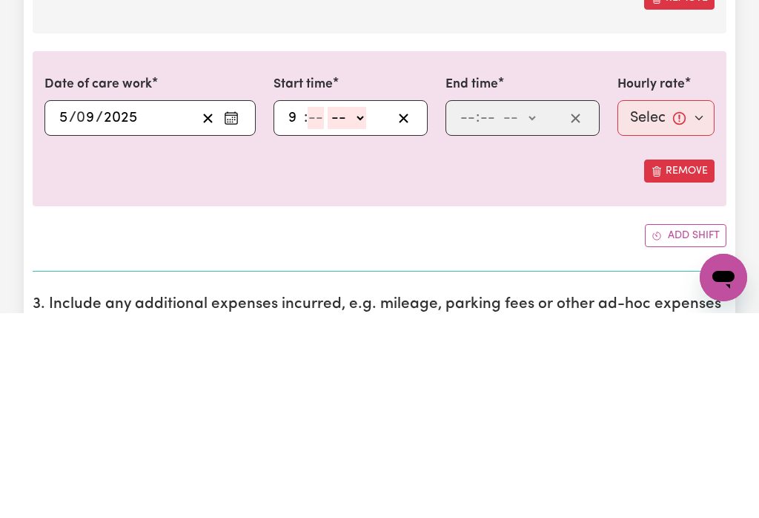
type input "9"
type input "0"
click at [359, 311] on select "-- am pm" at bounding box center [345, 322] width 39 height 22
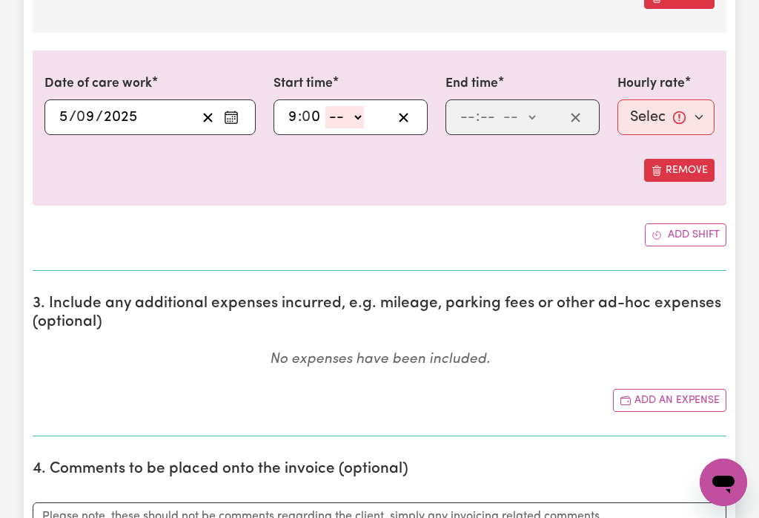
select select "am"
type input "09:00"
click at [475, 108] on input "number" at bounding box center [468, 117] width 16 height 22
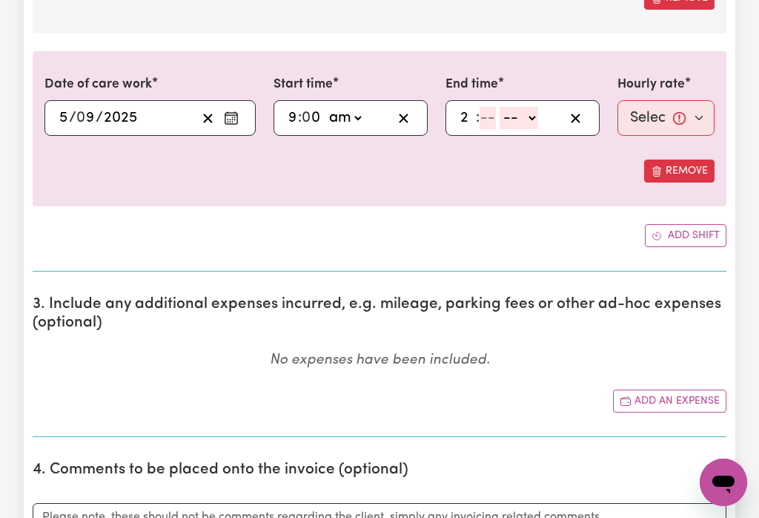
type input "2"
type input "0"
click at [535, 126] on select "-- am pm" at bounding box center [516, 118] width 39 height 22
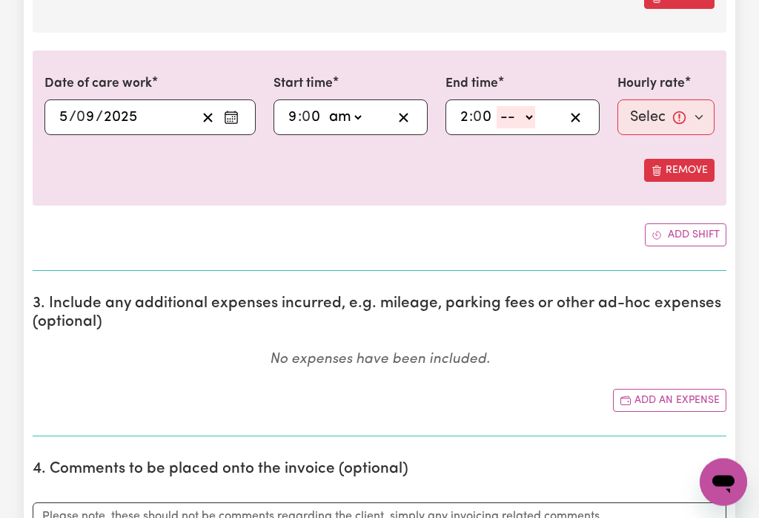
select select "pm"
type input "14:00"
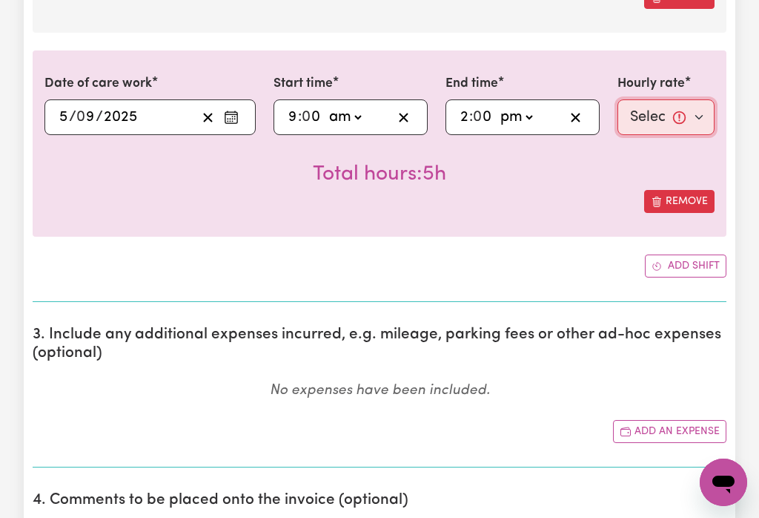
click at [661, 116] on select "Select rate... $50.00 (Weekday) $70.00 ([DATE])" at bounding box center [666, 117] width 97 height 36
select select "50-Weekday"
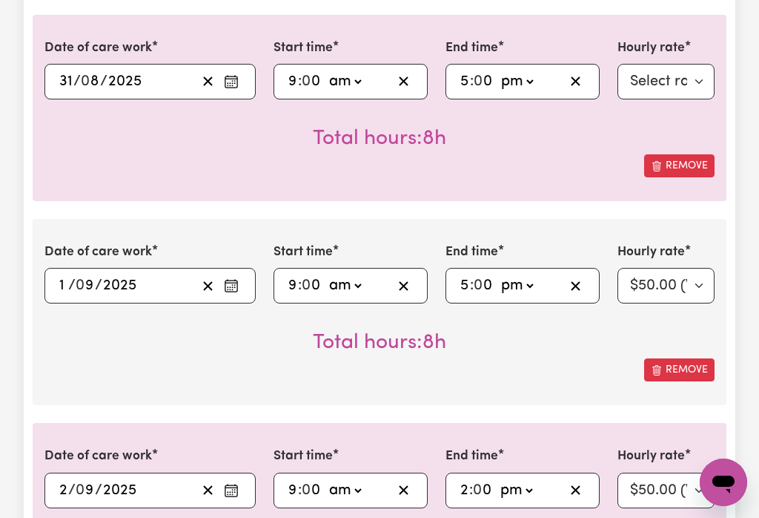
scroll to position [475, 0]
click at [579, 284] on icon "button" at bounding box center [576, 287] width 14 height 14
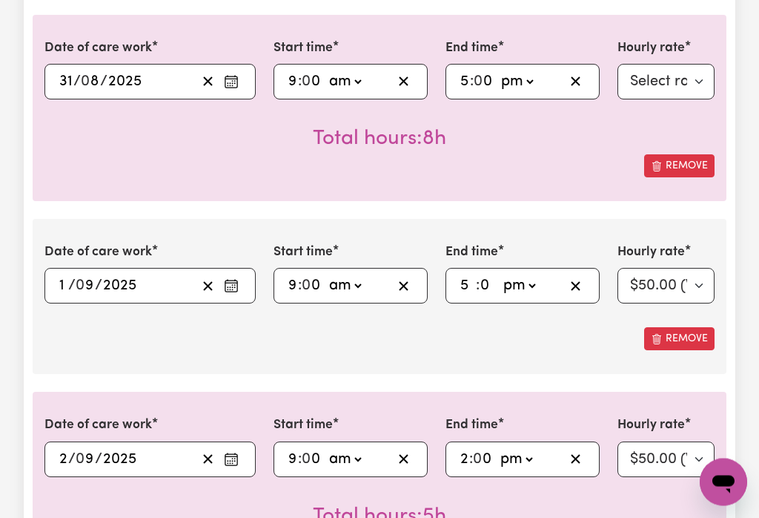
select select
click at [468, 285] on input "number" at bounding box center [468, 285] width 16 height 22
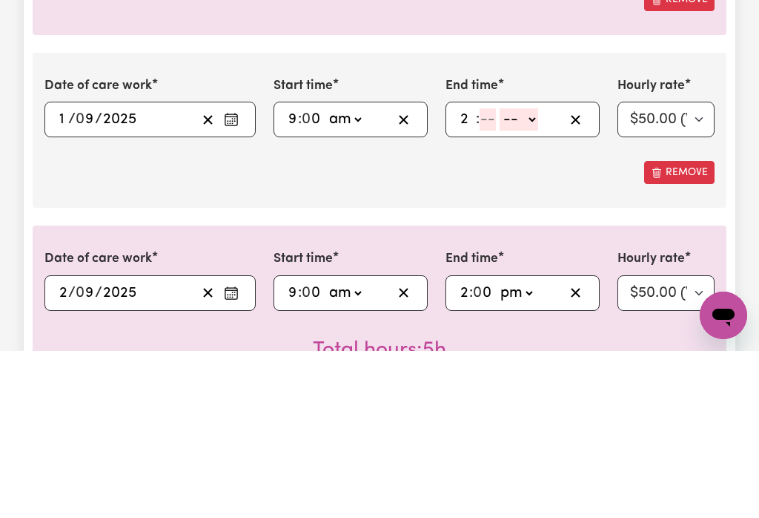
type input "2"
type input "0"
click at [497, 275] on select "-- am pm" at bounding box center [516, 286] width 39 height 22
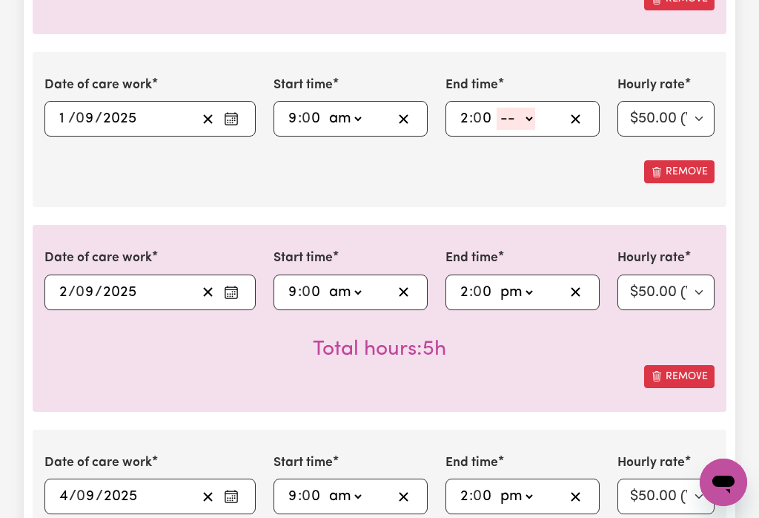
select select "pm"
type input "14:00"
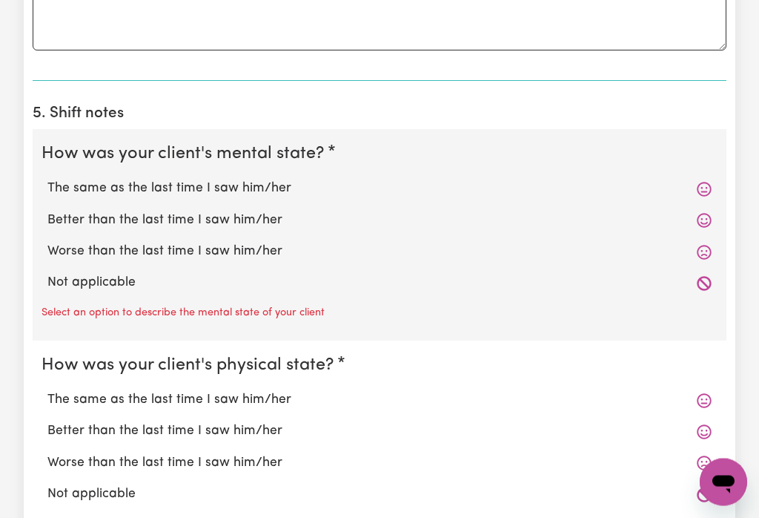
scroll to position [1851, 0]
click at [231, 250] on label "Worse than the last time I saw him/her" at bounding box center [379, 251] width 664 height 19
click at [47, 242] on input "Worse than the last time I saw him/her" at bounding box center [47, 241] width 1 height 1
radio input "true"
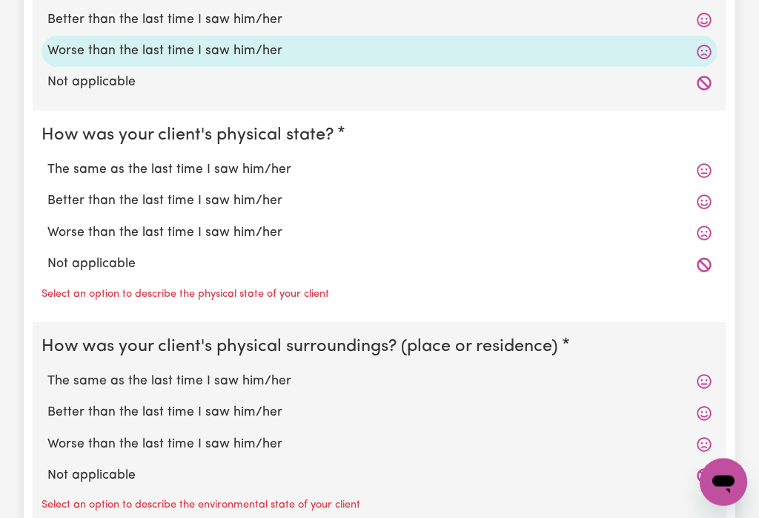
scroll to position [2058, 0]
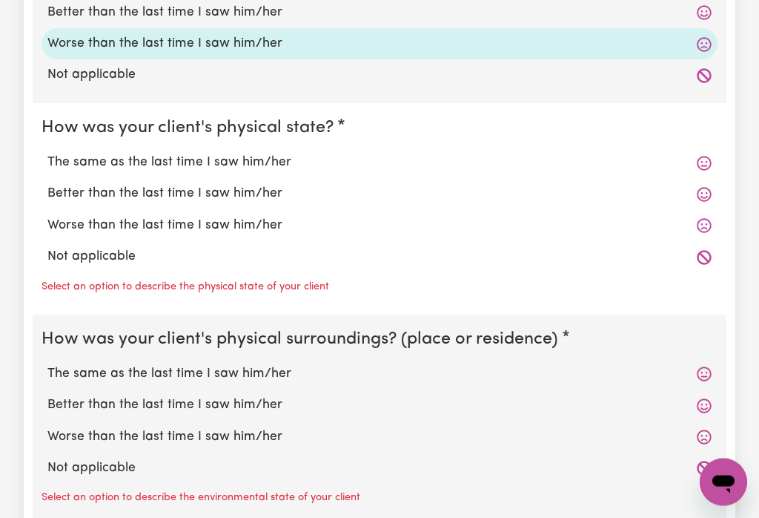
click at [248, 153] on label "The same as the last time I saw him/her" at bounding box center [379, 162] width 664 height 19
click at [47, 153] on input "The same as the last time I saw him/her" at bounding box center [47, 153] width 1 height 1
radio input "true"
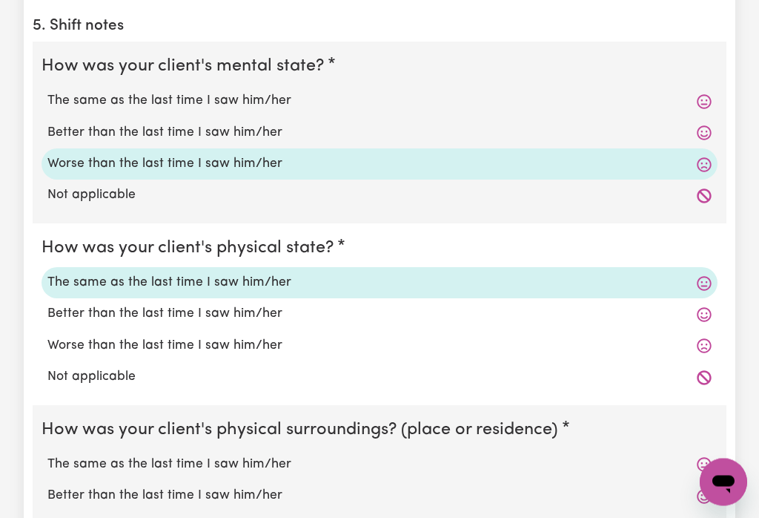
scroll to position [1932, 0]
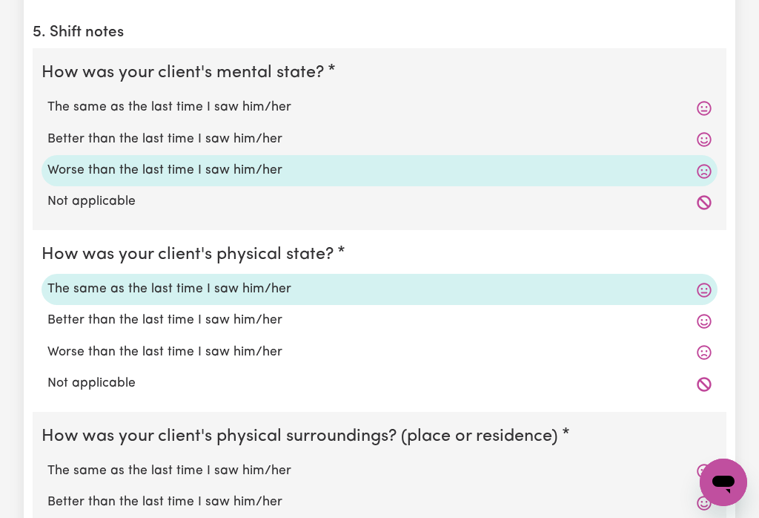
click at [255, 100] on label "The same as the last time I saw him/her" at bounding box center [379, 107] width 664 height 19
click at [47, 98] on input "The same as the last time I saw him/her" at bounding box center [47, 97] width 1 height 1
radio input "true"
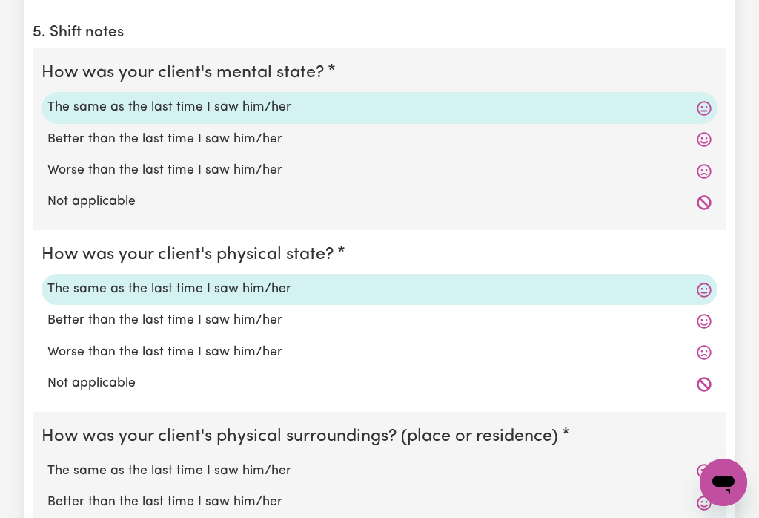
click at [238, 345] on label "Worse than the last time I saw him/her" at bounding box center [379, 352] width 664 height 19
click at [47, 343] on input "Worse than the last time I saw him/her" at bounding box center [47, 342] width 1 height 1
radio input "true"
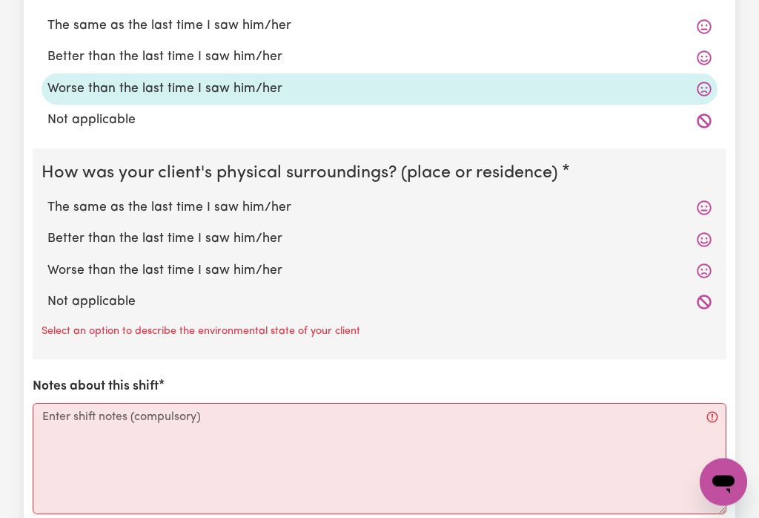
scroll to position [2195, 0]
click at [250, 199] on label "The same as the last time I saw him/her" at bounding box center [379, 207] width 664 height 19
click at [47, 198] on input "The same as the last time I saw him/her" at bounding box center [47, 197] width 1 height 1
radio input "true"
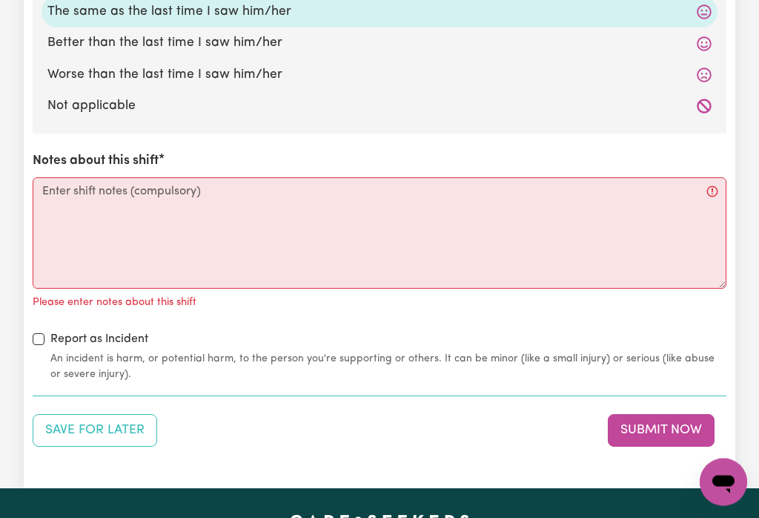
scroll to position [2414, 0]
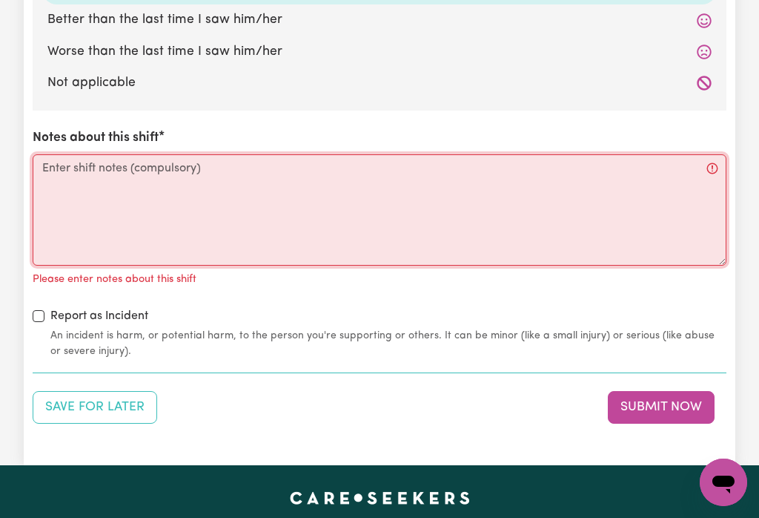
click at [318, 199] on textarea "Notes about this shift" at bounding box center [380, 209] width 694 height 111
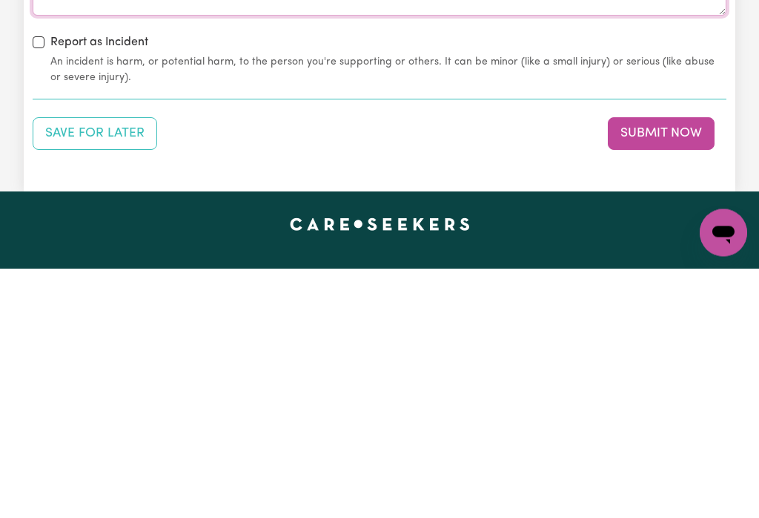
type textarea "The client is the same as the last time I saw her"
click at [646, 367] on button "Submit Now" at bounding box center [661, 383] width 107 height 33
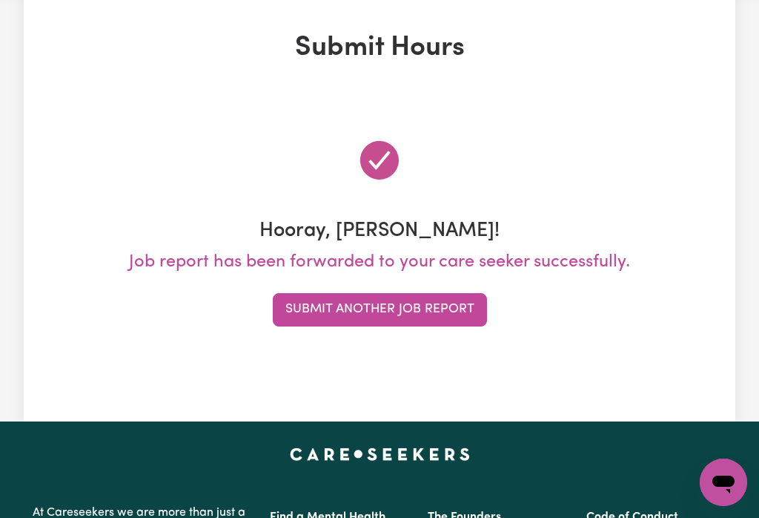
scroll to position [0, 0]
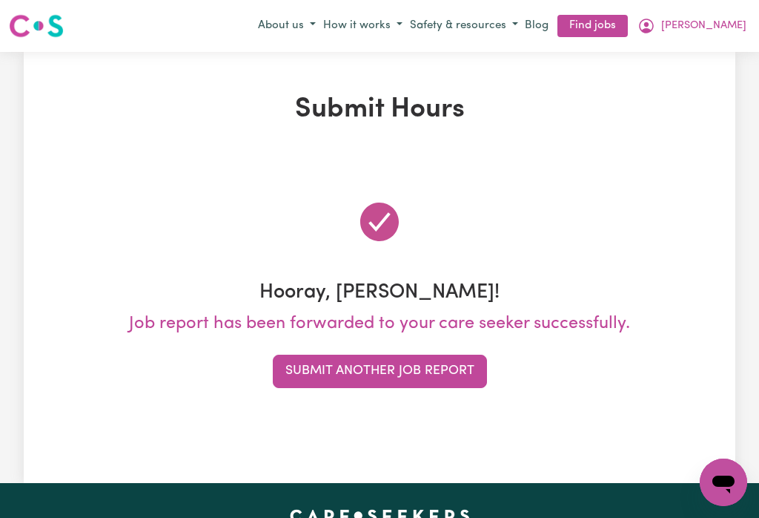
click at [743, 18] on button "[PERSON_NAME]" at bounding box center [692, 25] width 116 height 25
click at [693, 79] on link "My Dashboard" at bounding box center [691, 83] width 117 height 28
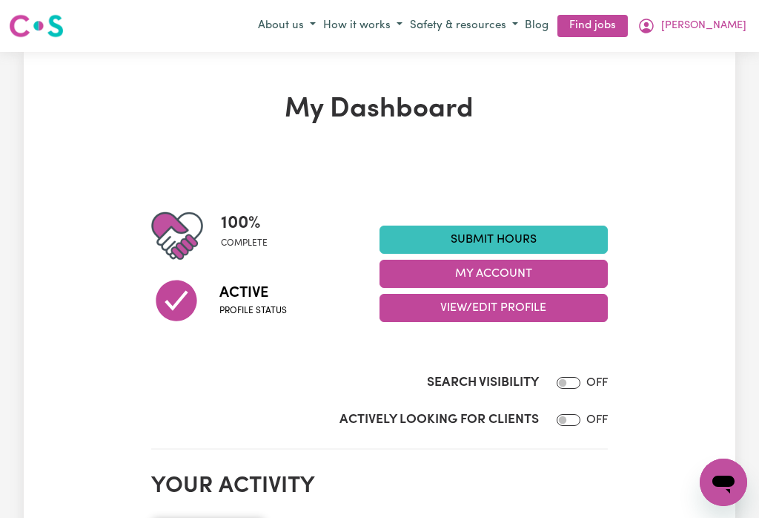
click at [507, 265] on button "My Account" at bounding box center [494, 274] width 228 height 28
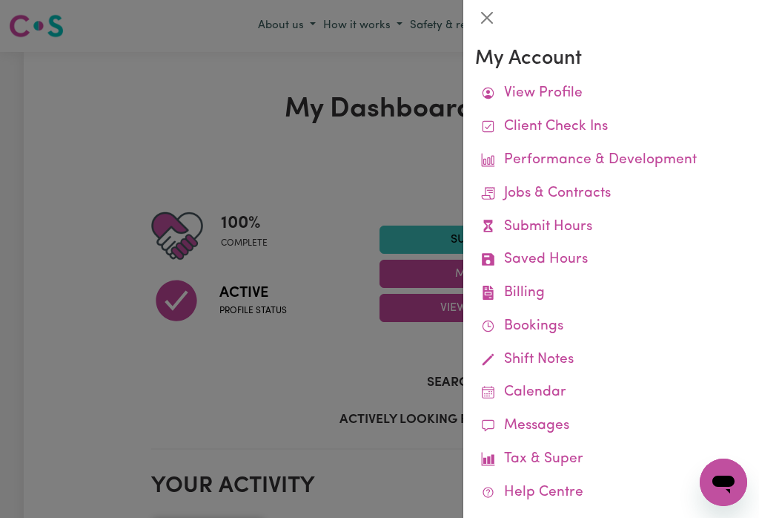
click at [0, 0] on link "Remittances" at bounding box center [0, 0] width 0 height 0
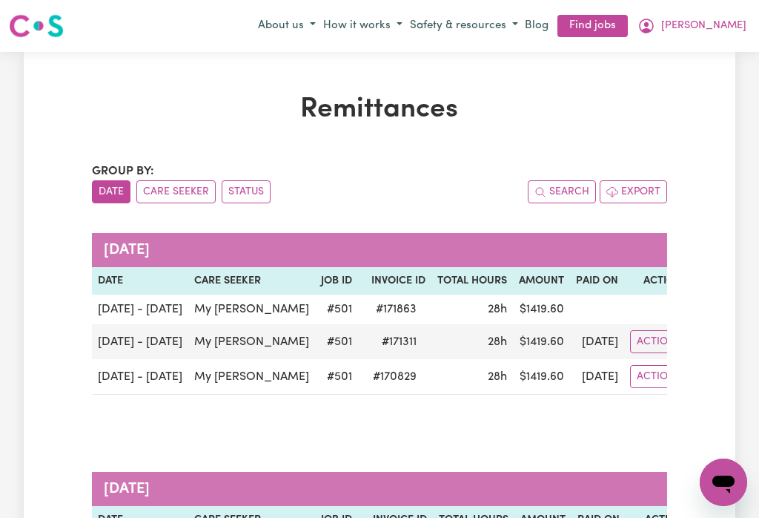
click at [749, 19] on button "[PERSON_NAME]" at bounding box center [692, 25] width 116 height 25
click at [693, 85] on link "My Dashboard" at bounding box center [691, 83] width 117 height 28
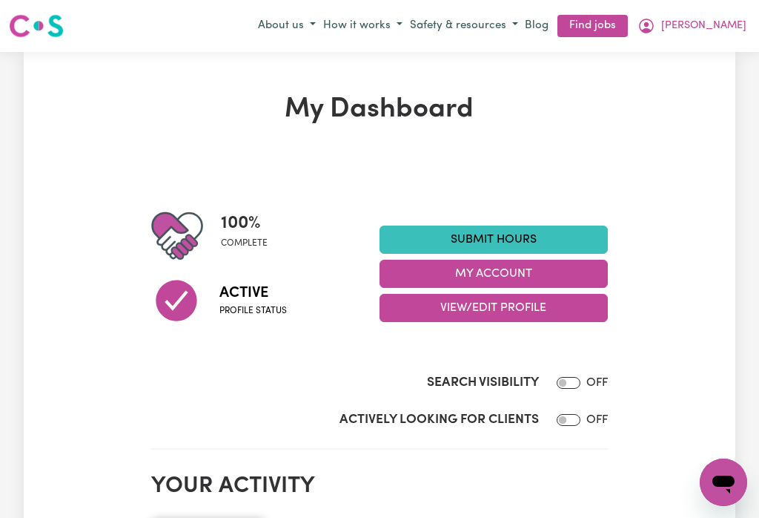
click at [498, 269] on button "My Account" at bounding box center [494, 274] width 228 height 28
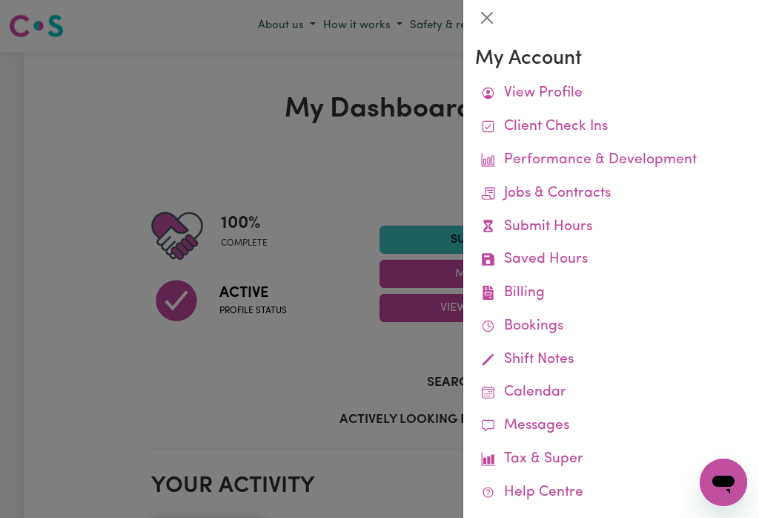
click at [0, 0] on link "Job Reports" at bounding box center [0, 0] width 0 height 0
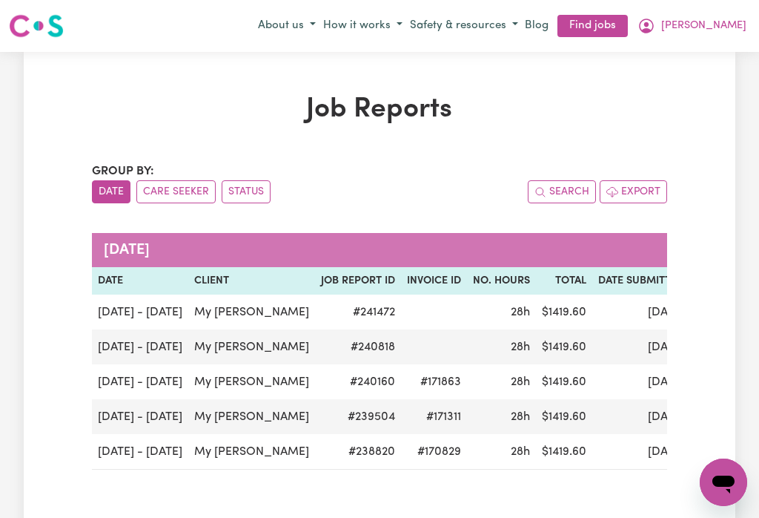
click at [736, 14] on button "[PERSON_NAME]" at bounding box center [692, 25] width 116 height 25
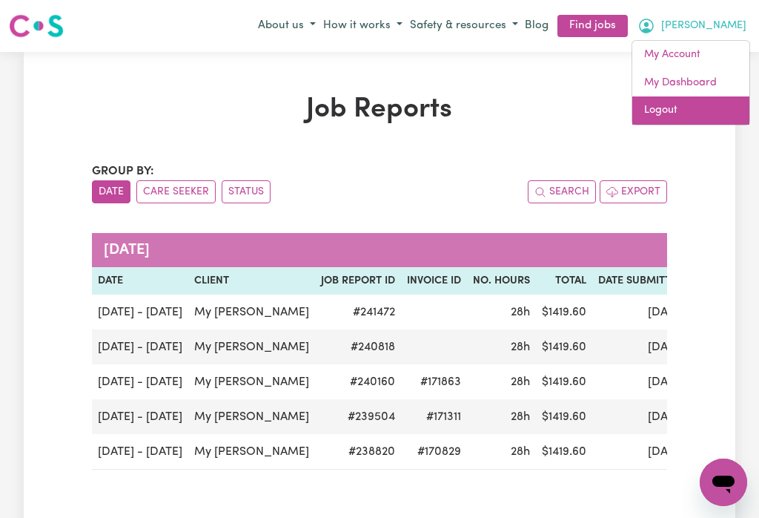
click at [658, 107] on link "Logout" at bounding box center [691, 110] width 117 height 28
